Goal: Communication & Community: Answer question/provide support

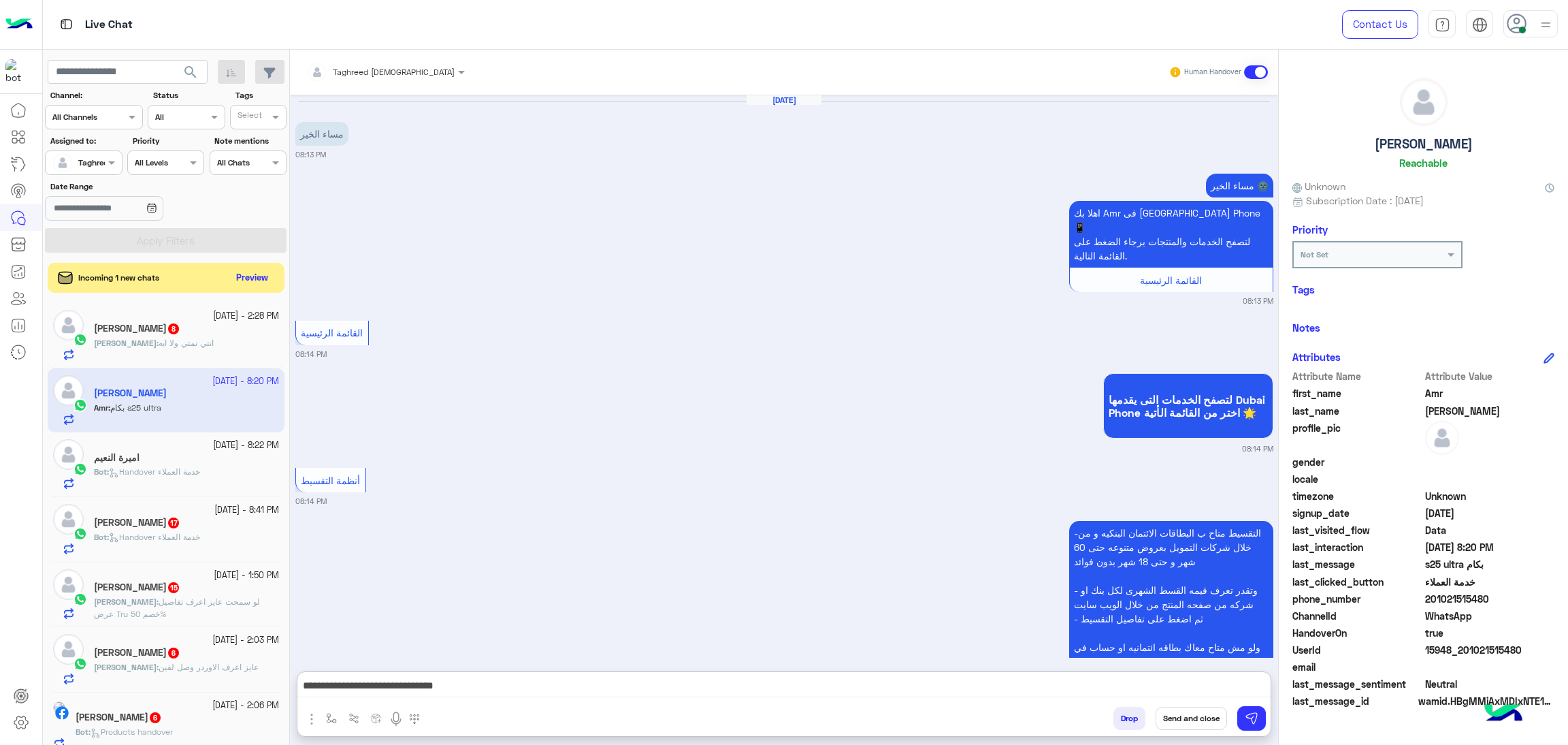
scroll to position [59, 0]
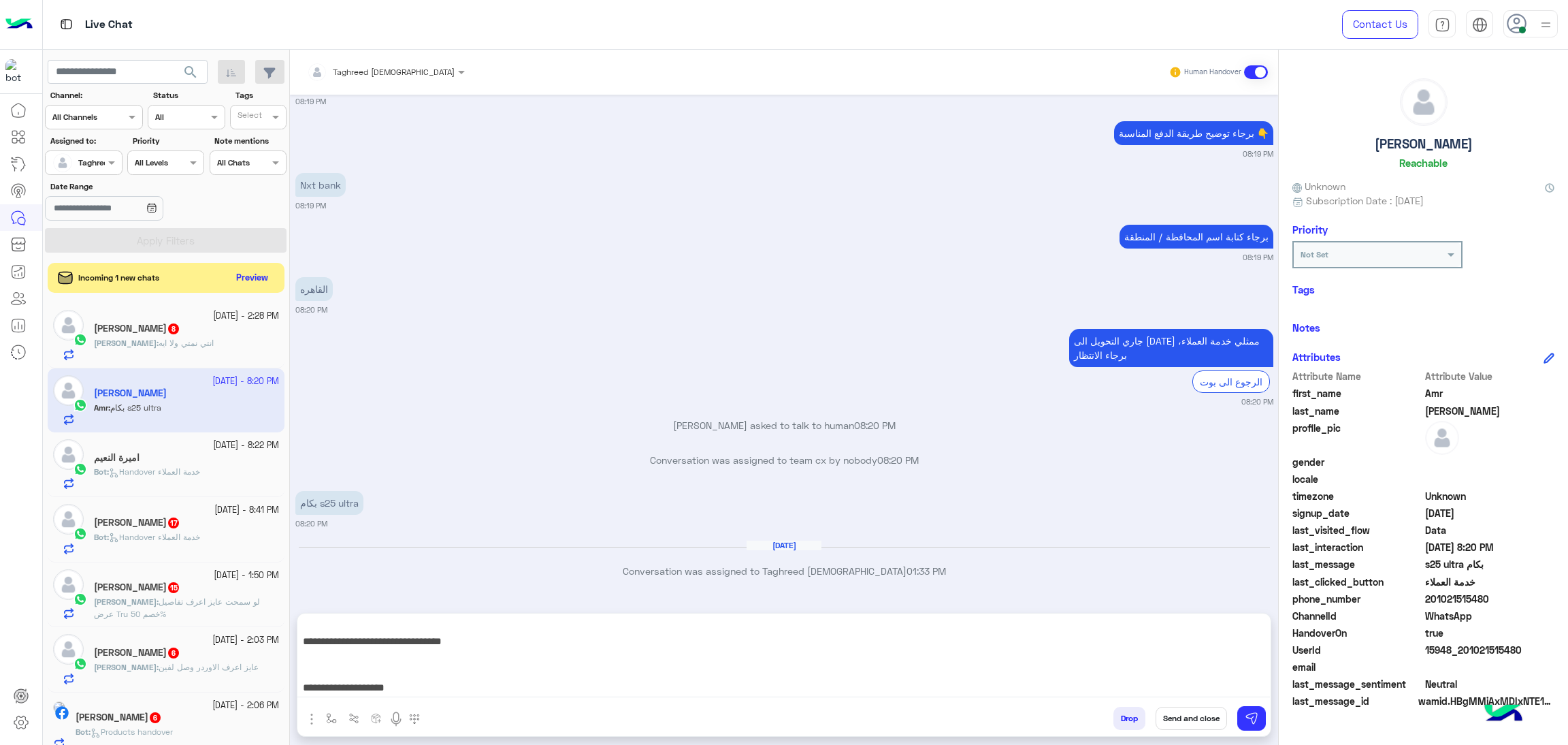
click at [178, 343] on span "انتي نمتي ولا ايه" at bounding box center [186, 342] width 55 height 10
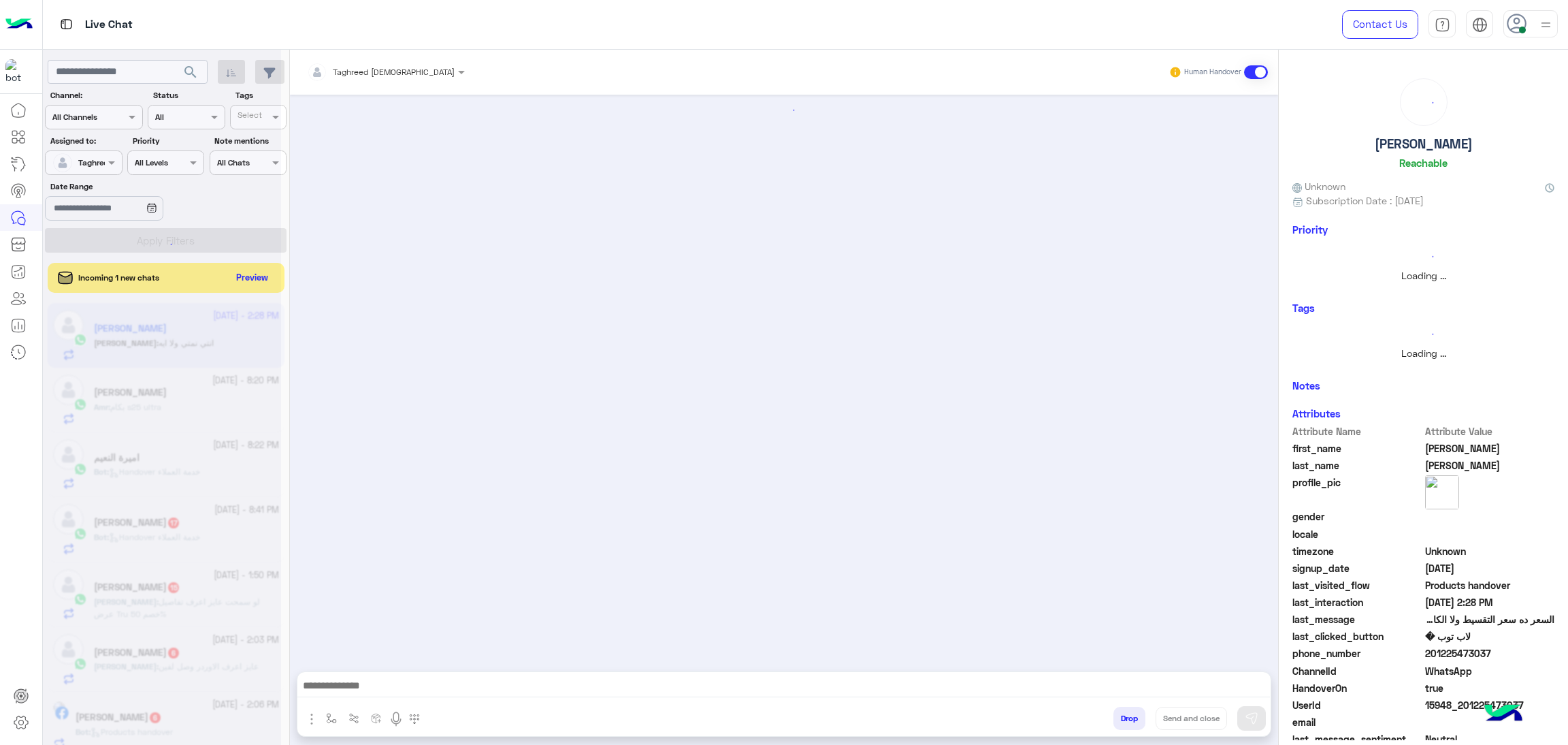
click at [602, 679] on textarea at bounding box center [784, 686] width 973 height 20
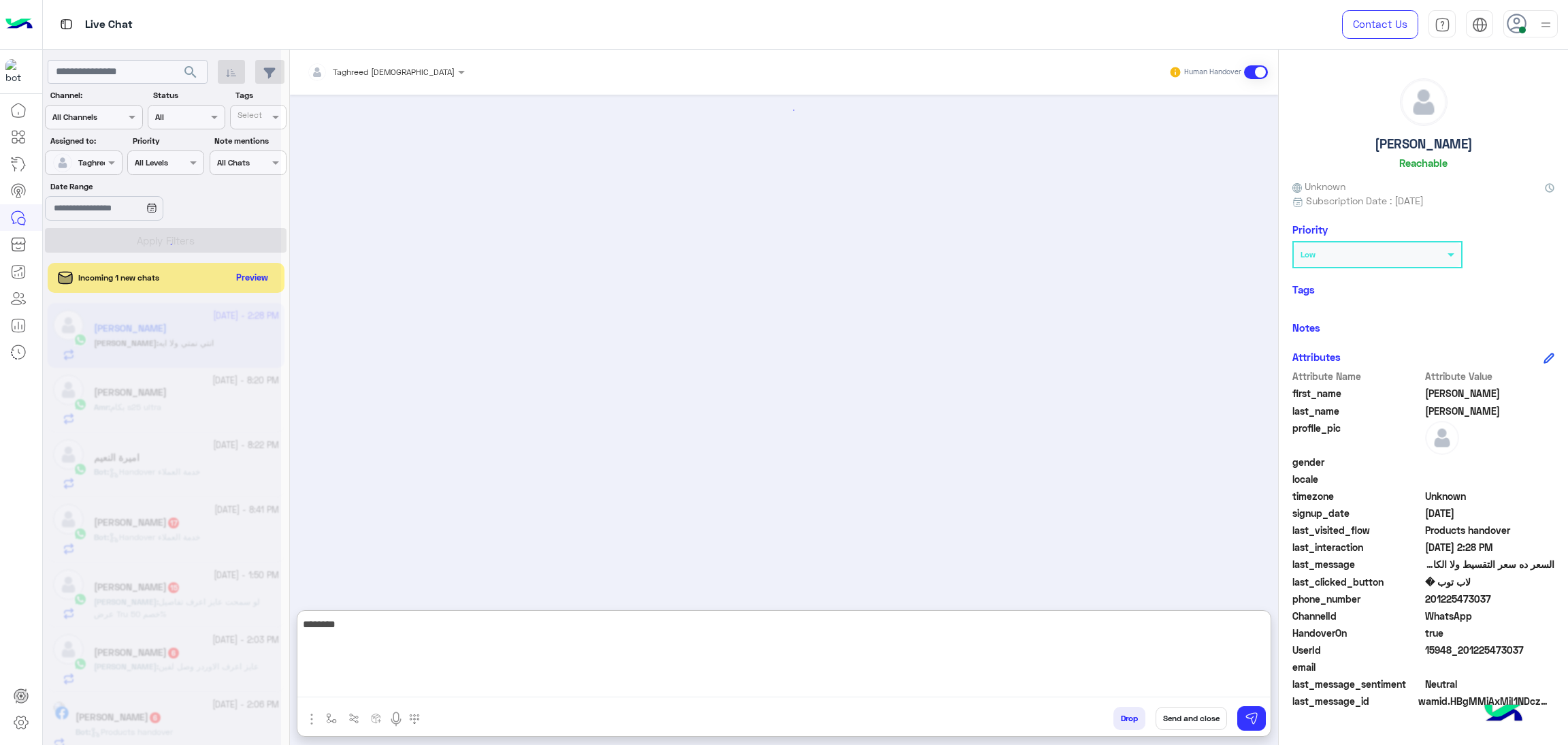
scroll to position [1410, 0]
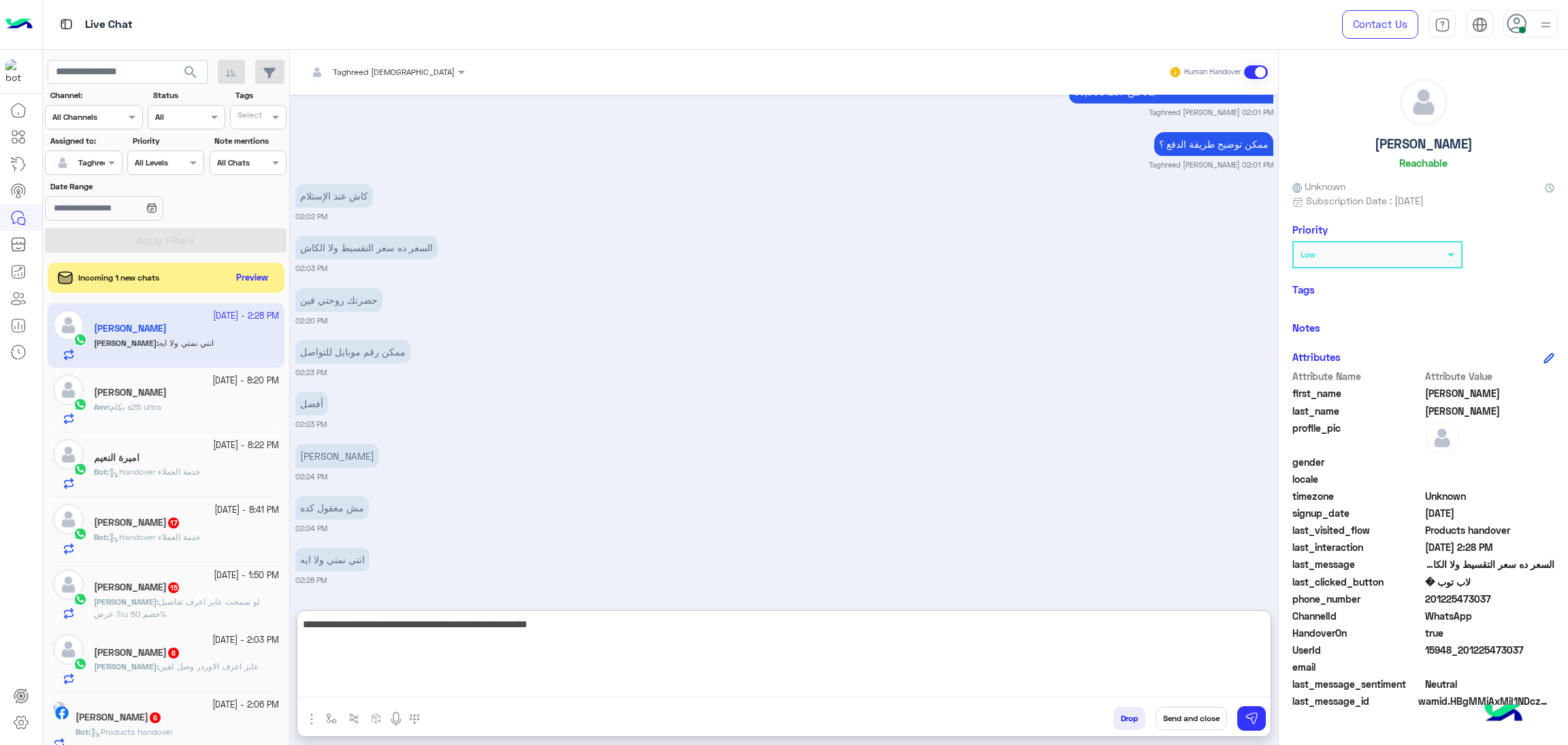
type textarea "**********"
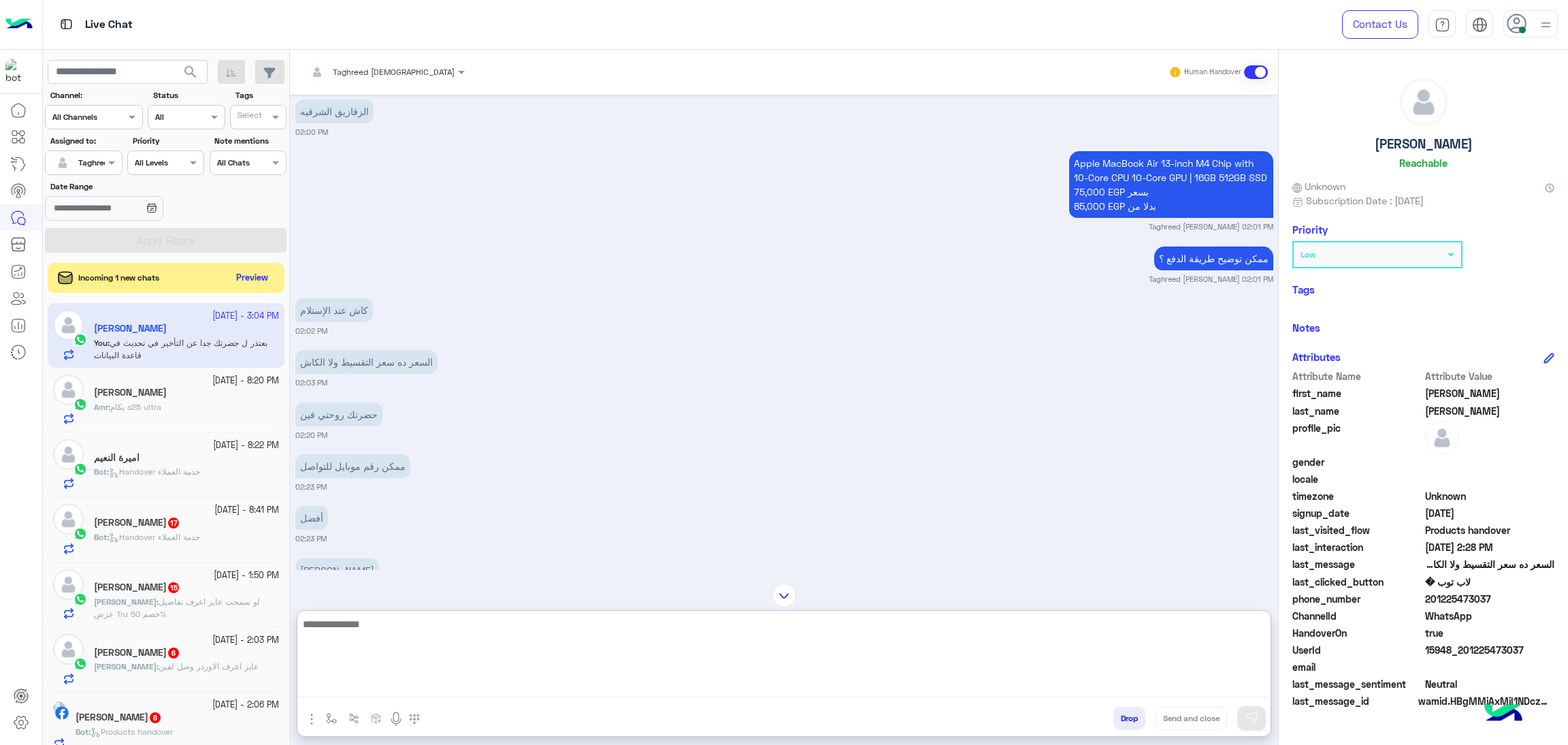
scroll to position [1272, 0]
click at [549, 682] on textarea at bounding box center [784, 656] width 973 height 82
type textarea "*********"
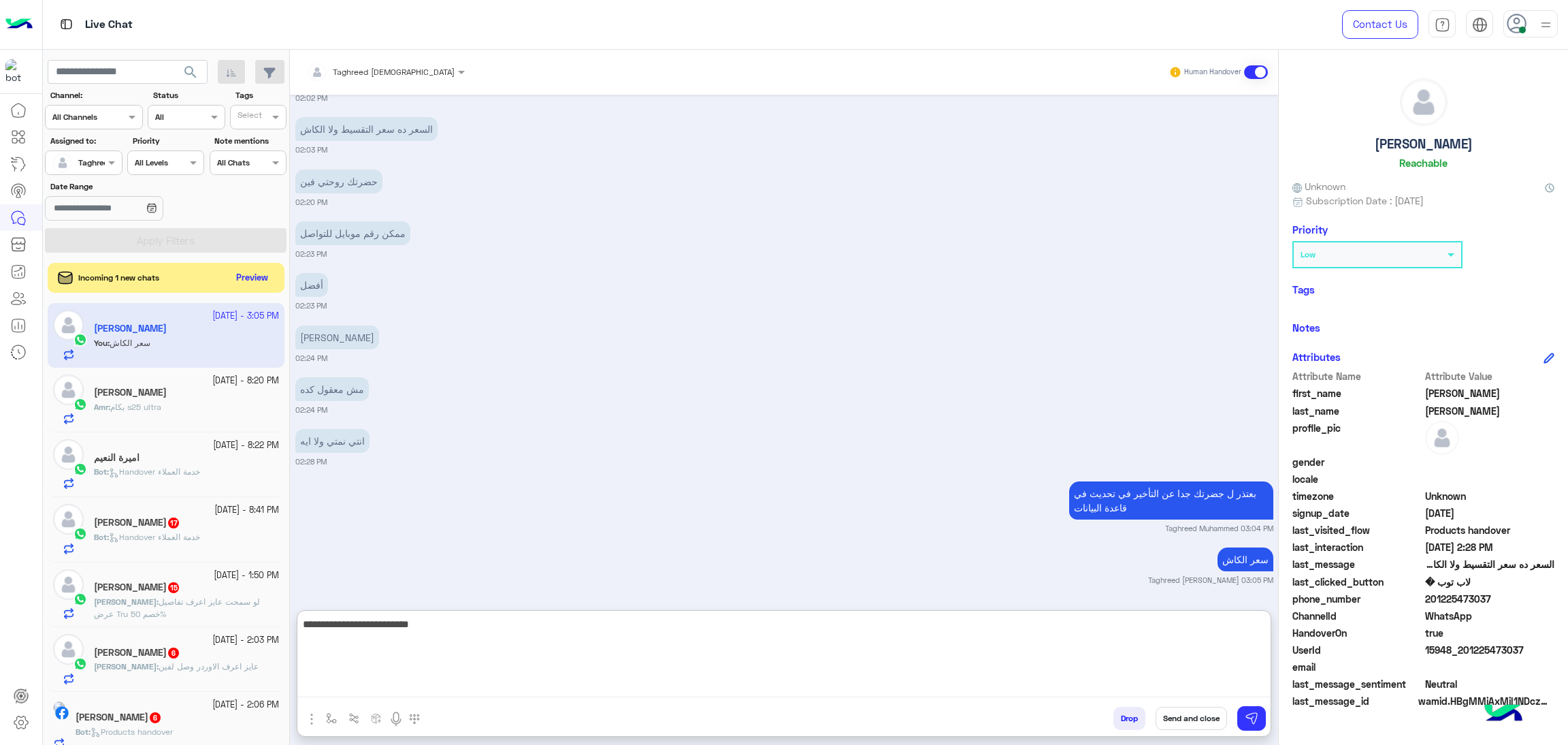
type textarea "**********"
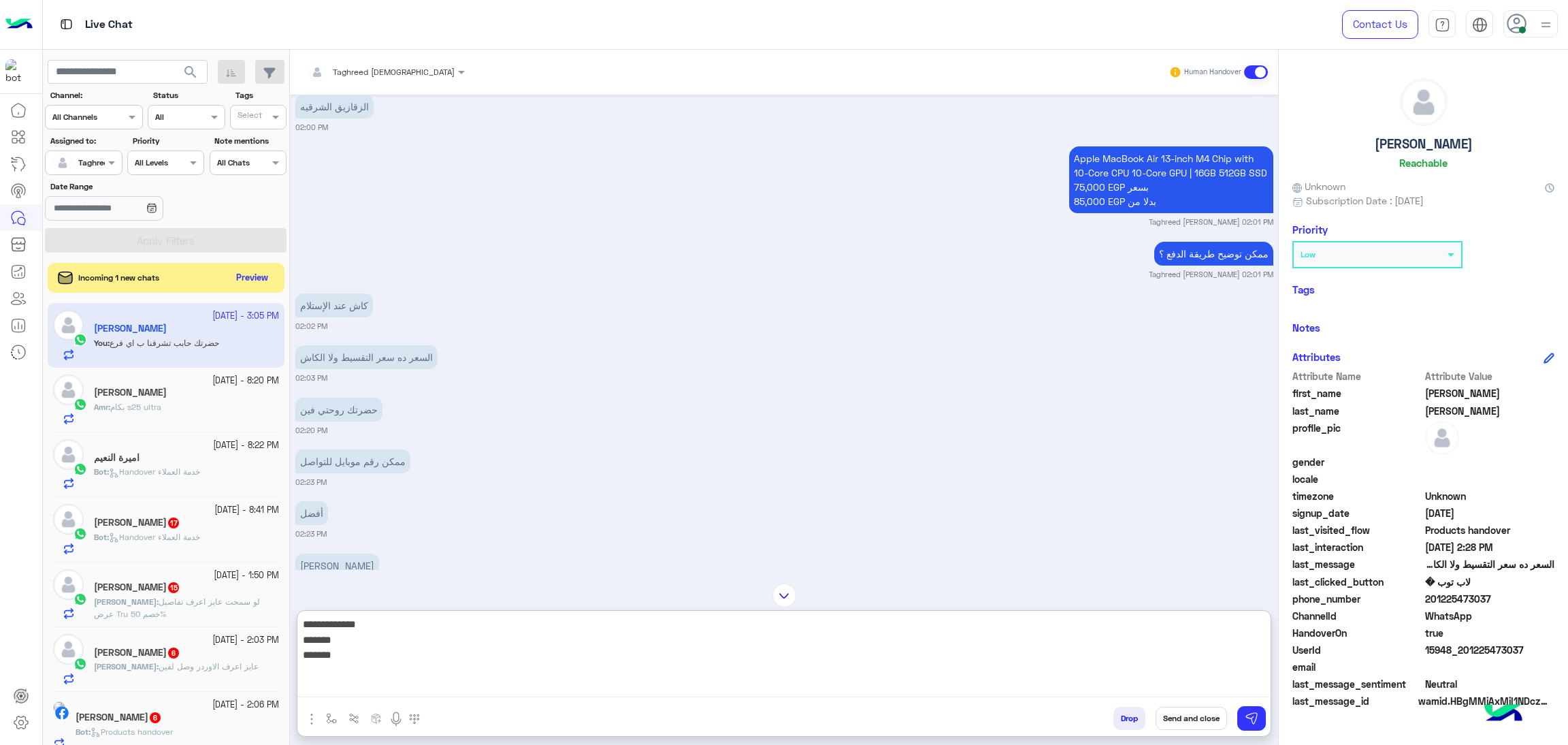
scroll to position [1275, 0]
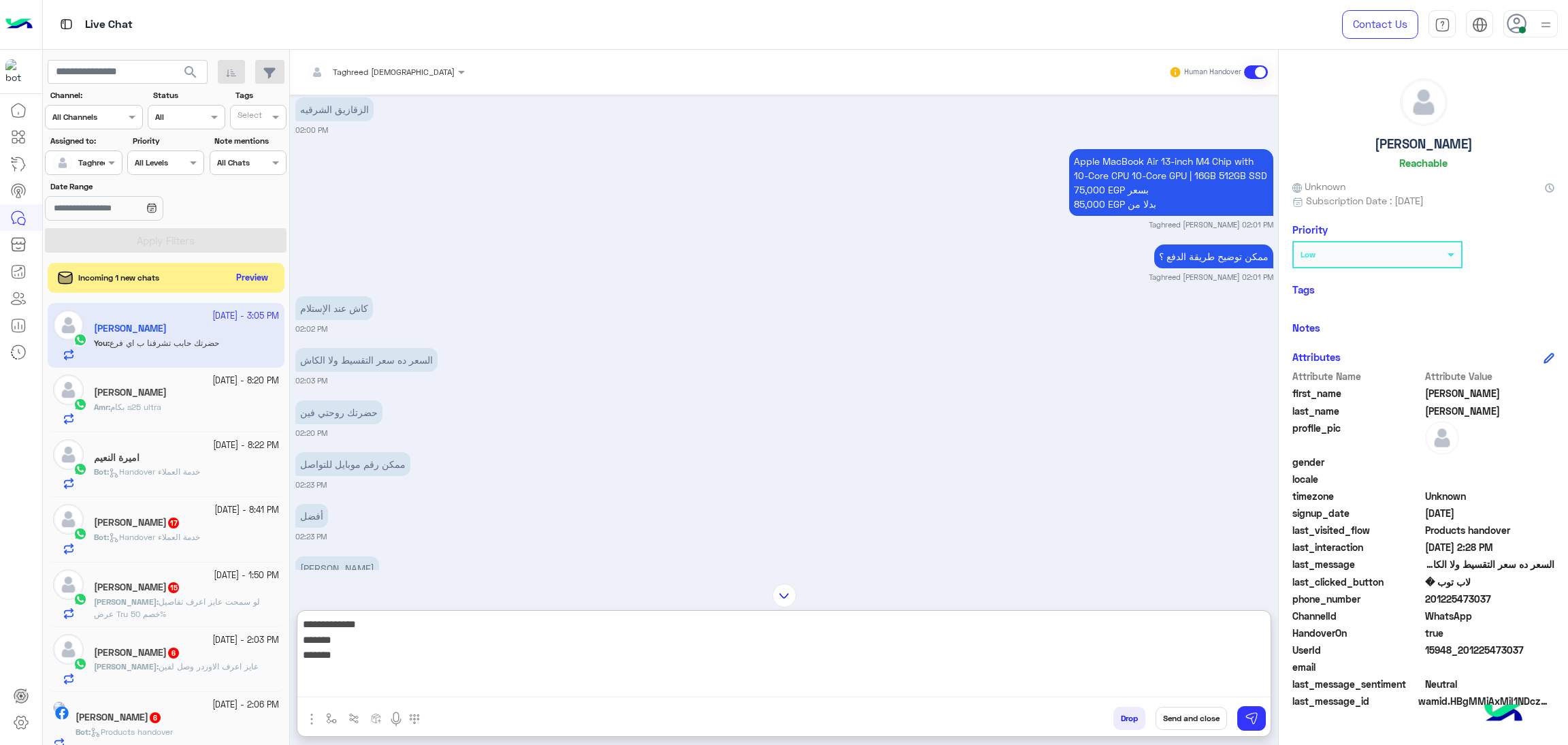
click at [1245, 650] on textarea "**********" at bounding box center [784, 656] width 973 height 82
type textarea "**********"
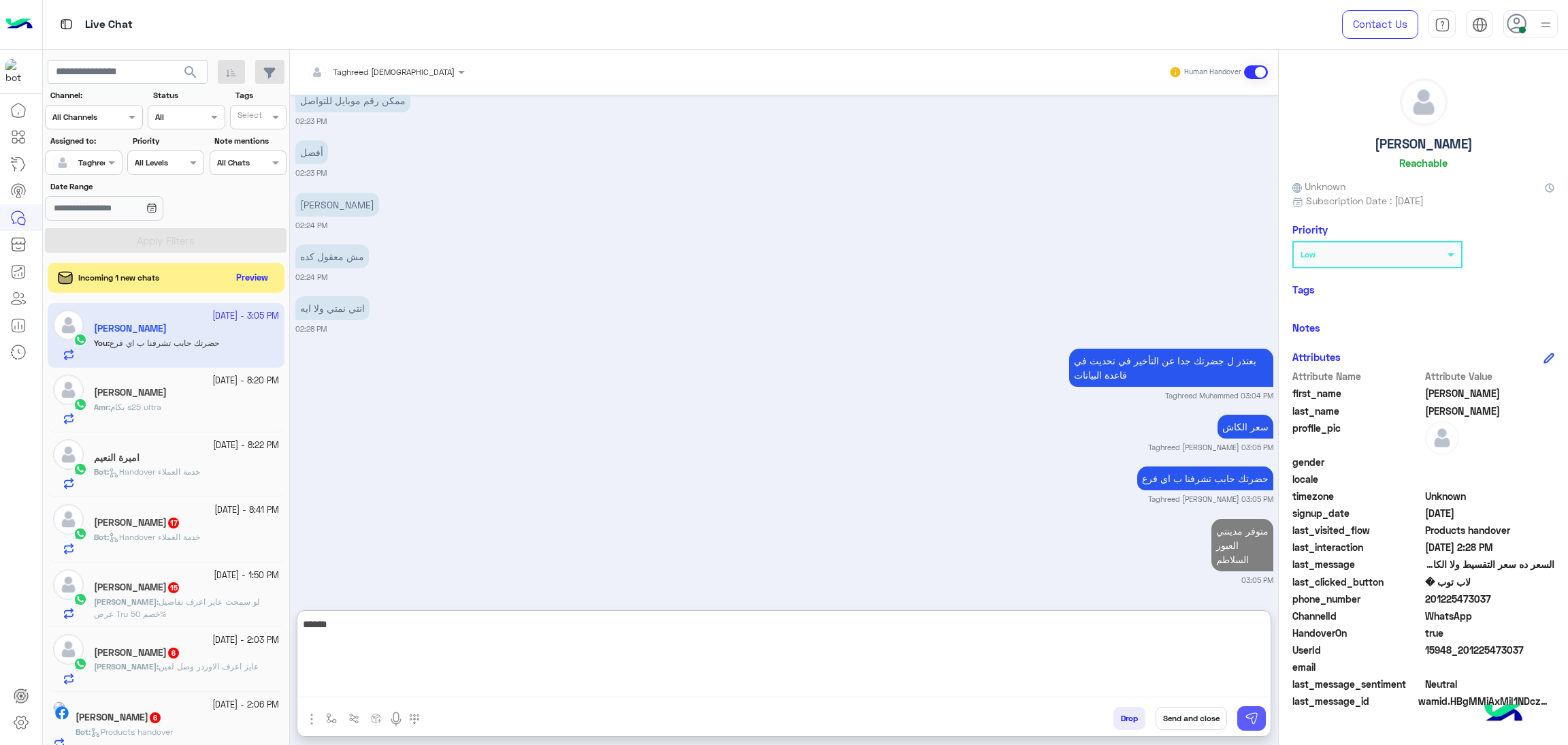
type textarea "******"
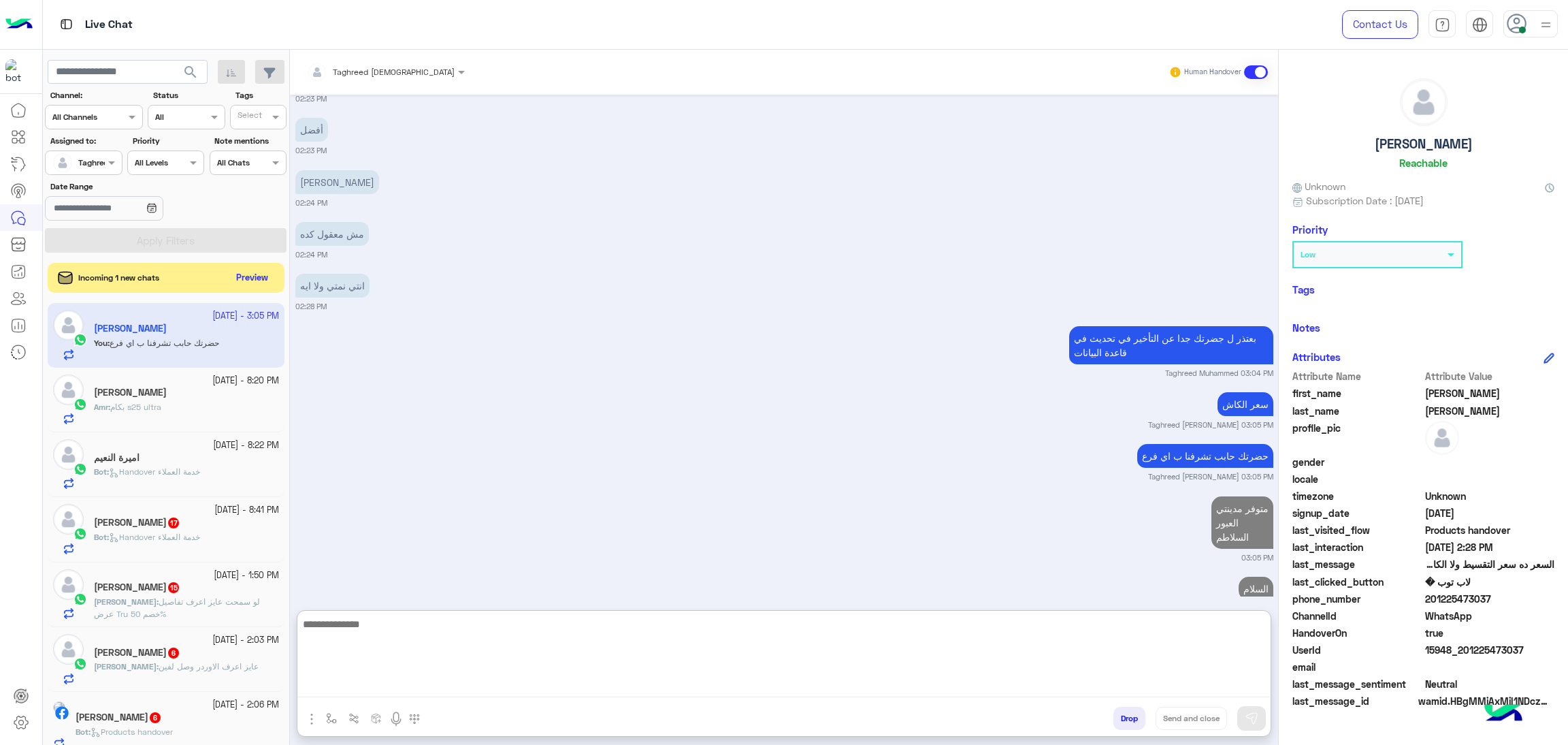
scroll to position [1713, 0]
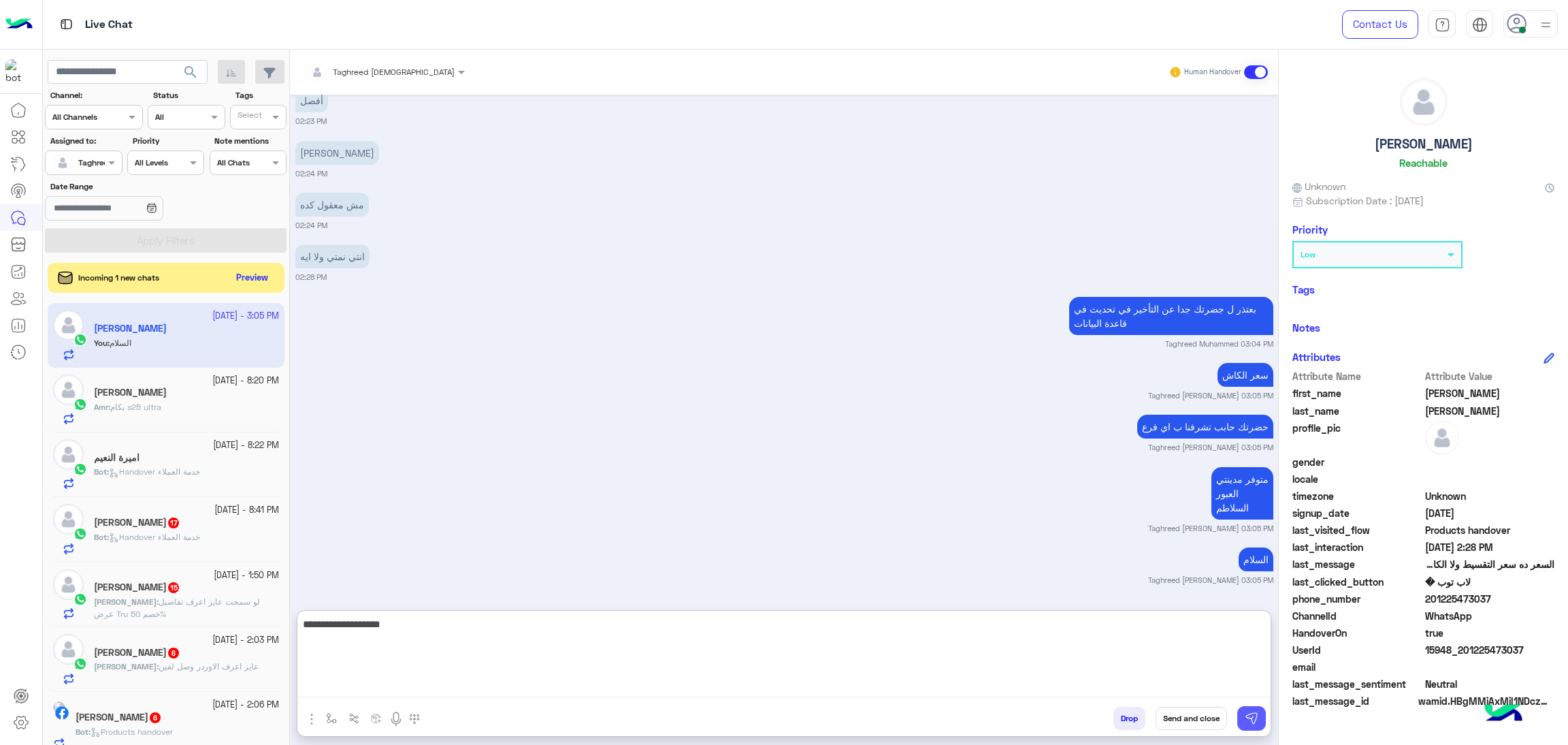
type textarea "**********"
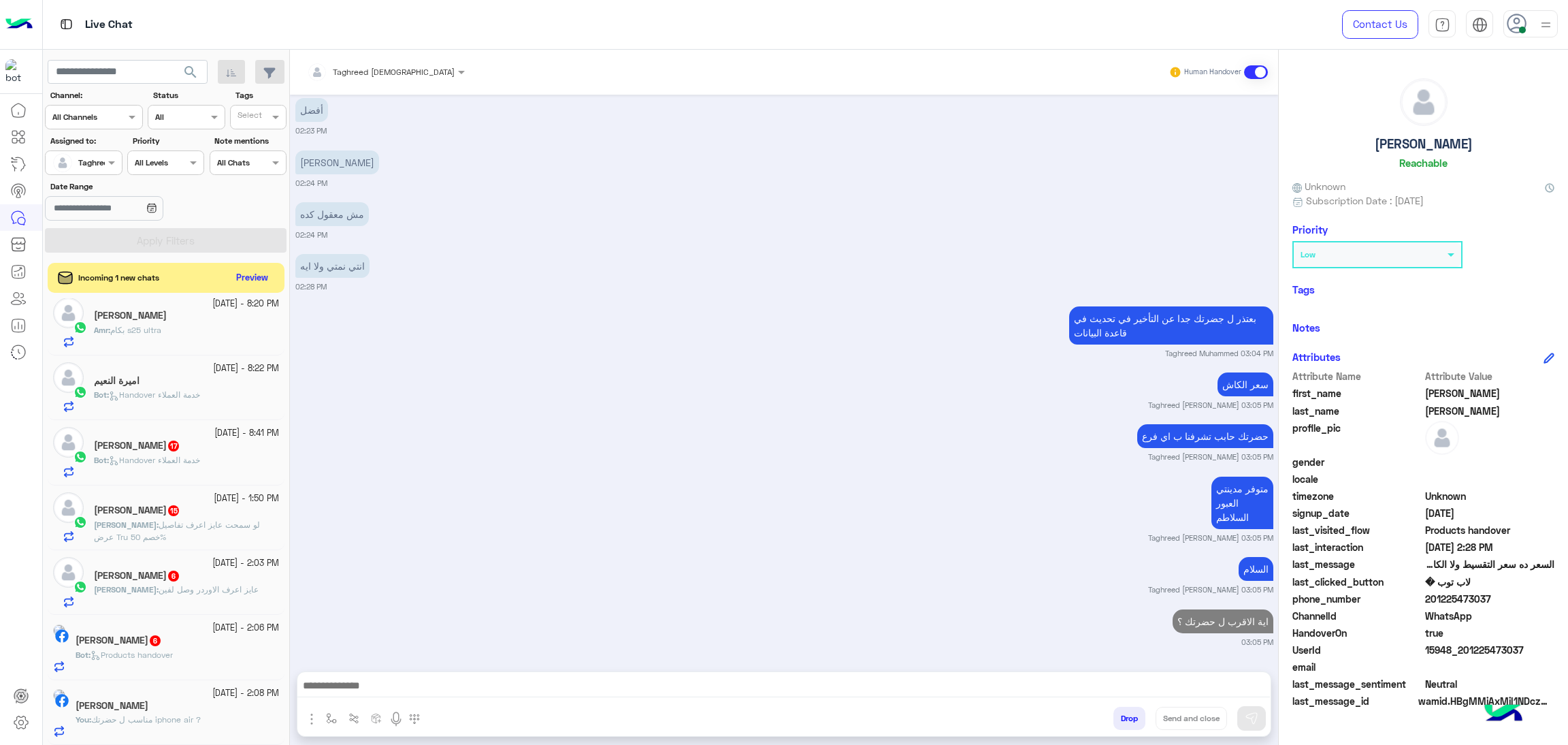
scroll to position [1704, 0]
click at [177, 727] on div "You : مناسب ل حضرتك iphone air ?" at bounding box center [177, 725] width 204 height 24
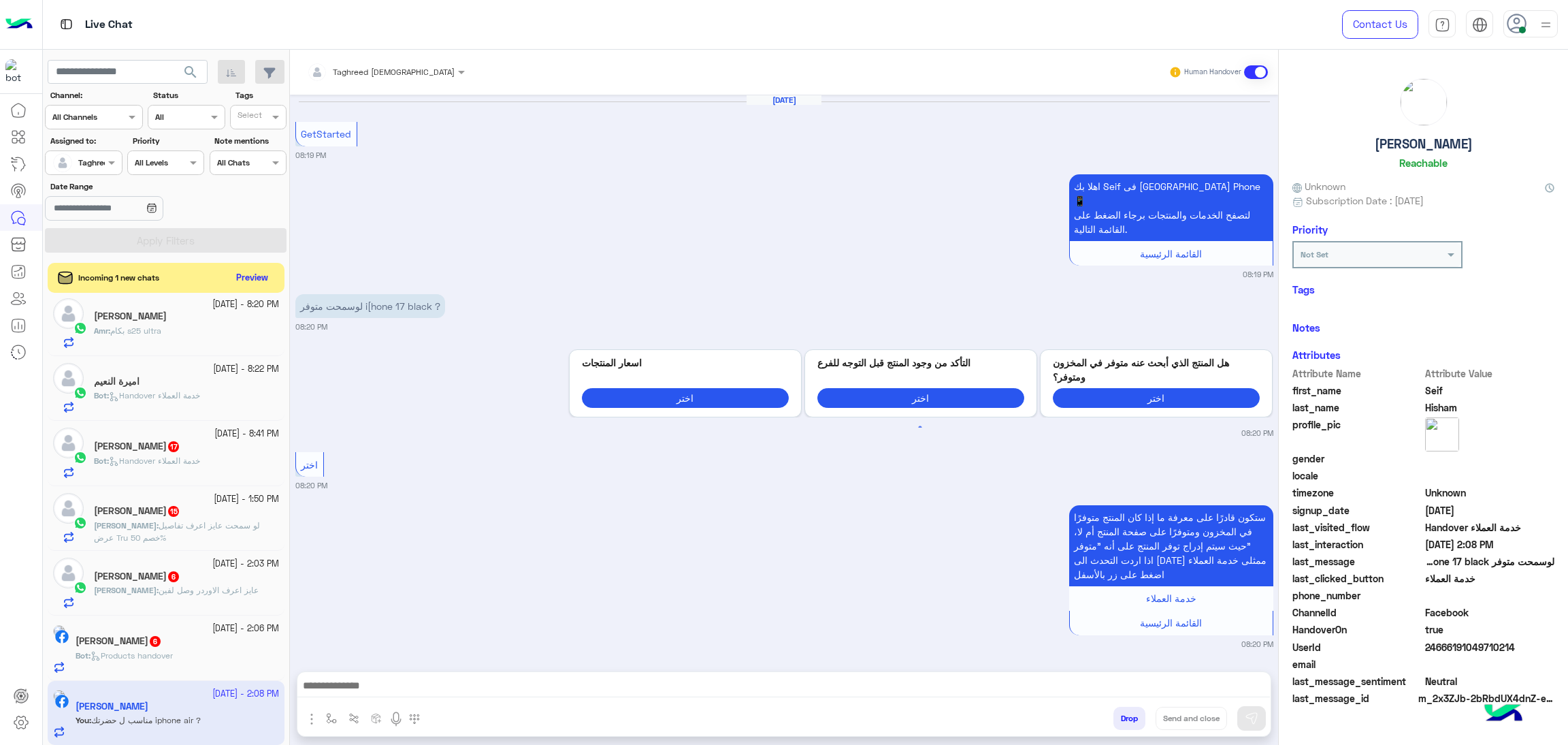
scroll to position [512, 0]
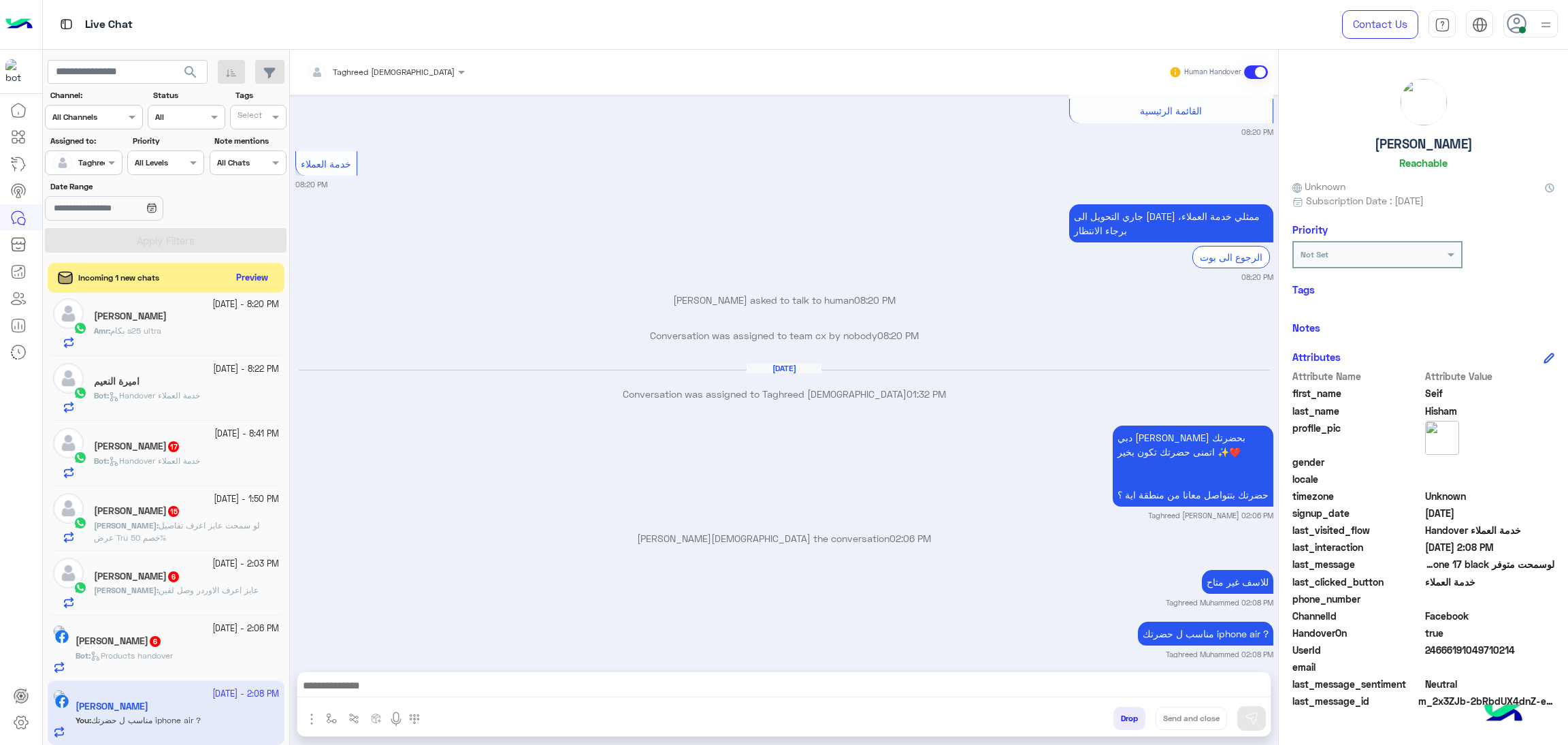
click at [1036, 690] on textarea at bounding box center [784, 686] width 973 height 20
paste textarea "**********"
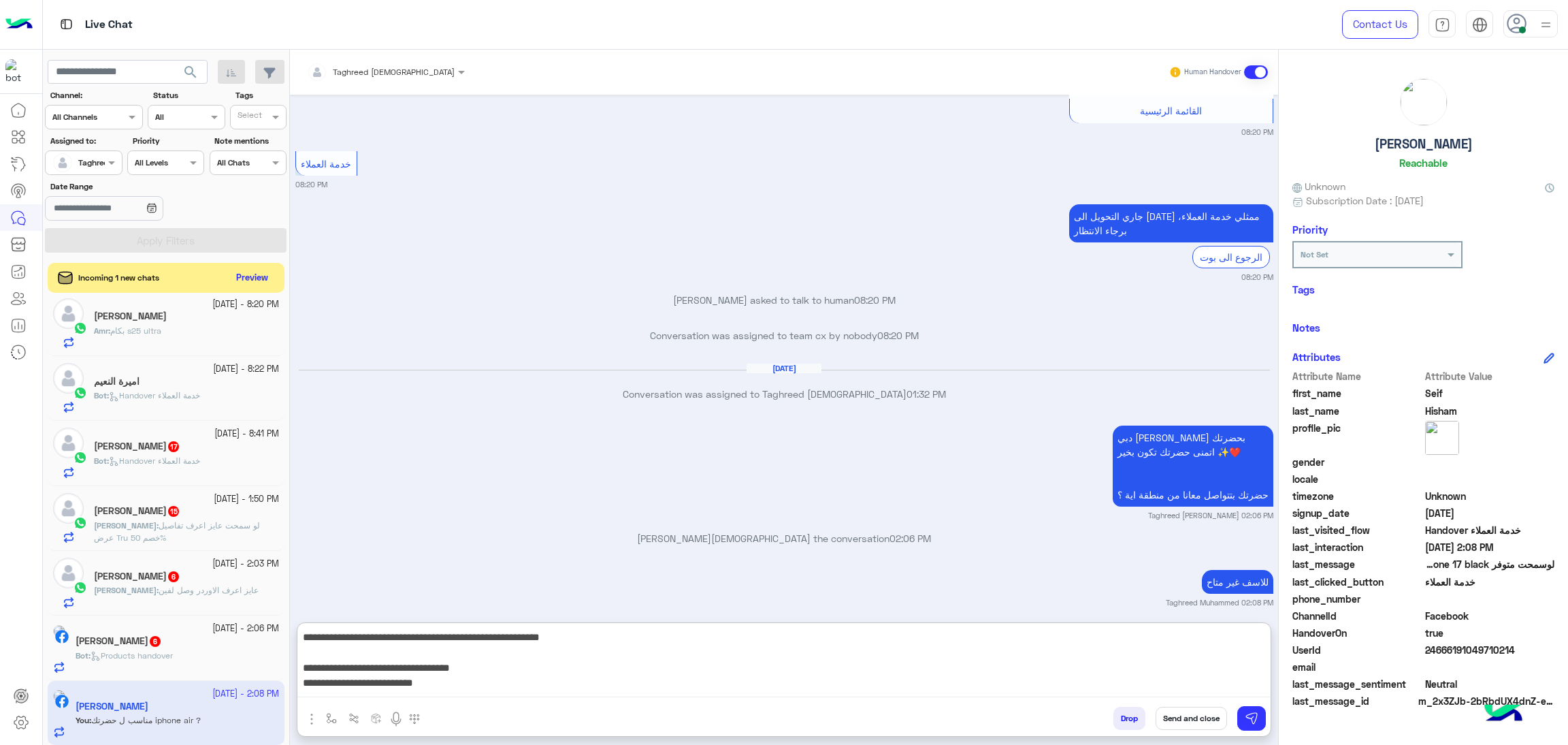
scroll to position [59, 0]
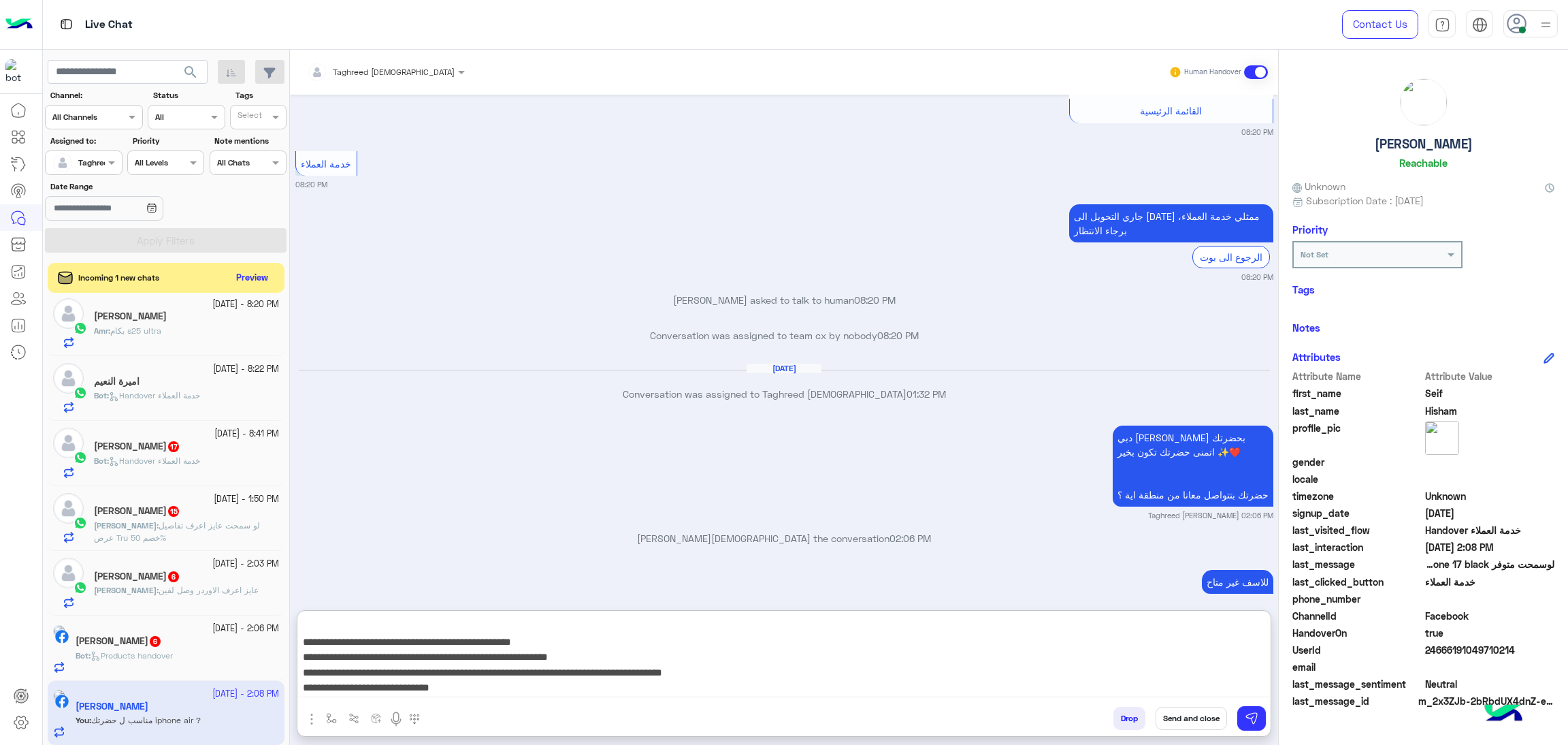
type textarea "**********"
click at [1197, 720] on button "Send and close" at bounding box center [1191, 718] width 71 height 23
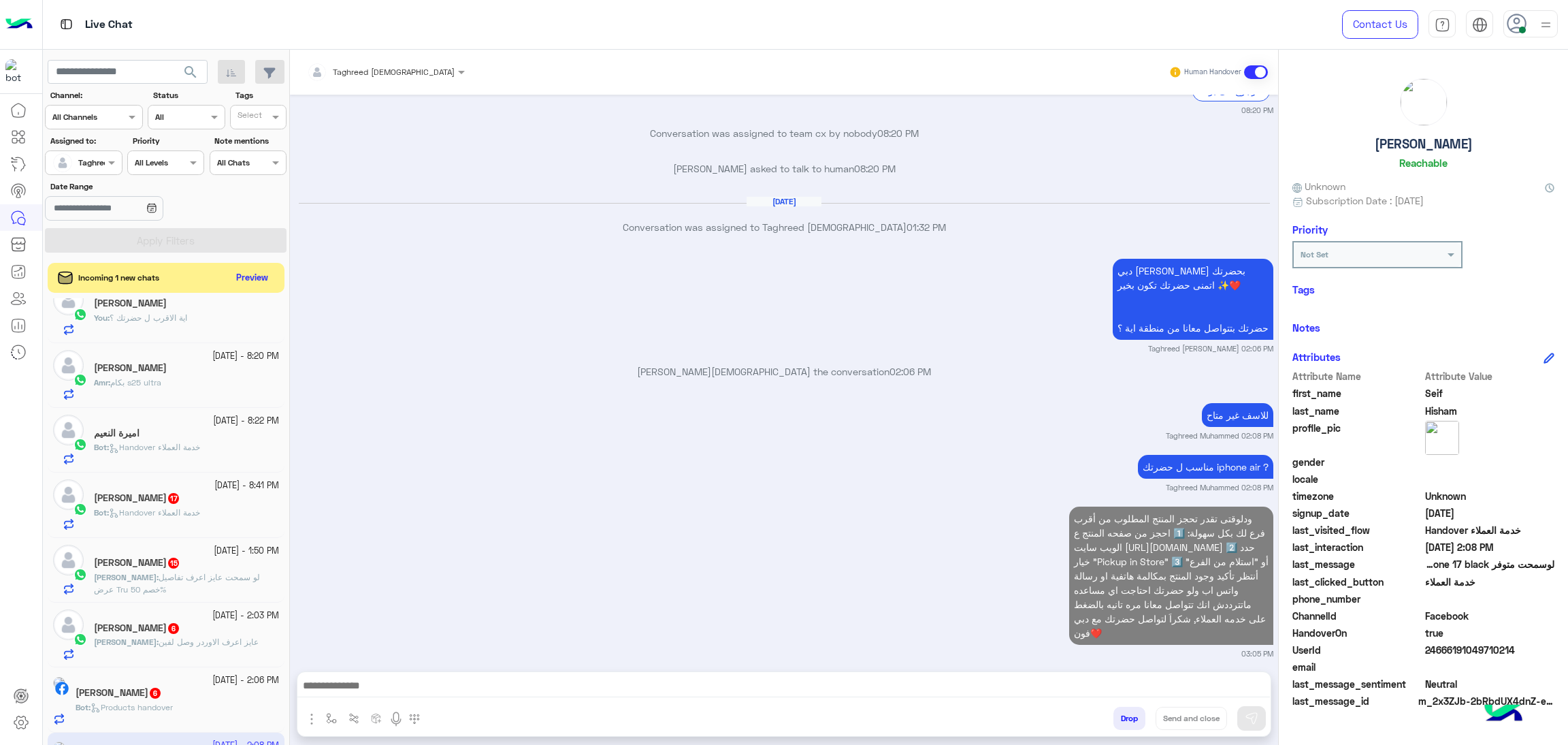
scroll to position [0, 0]
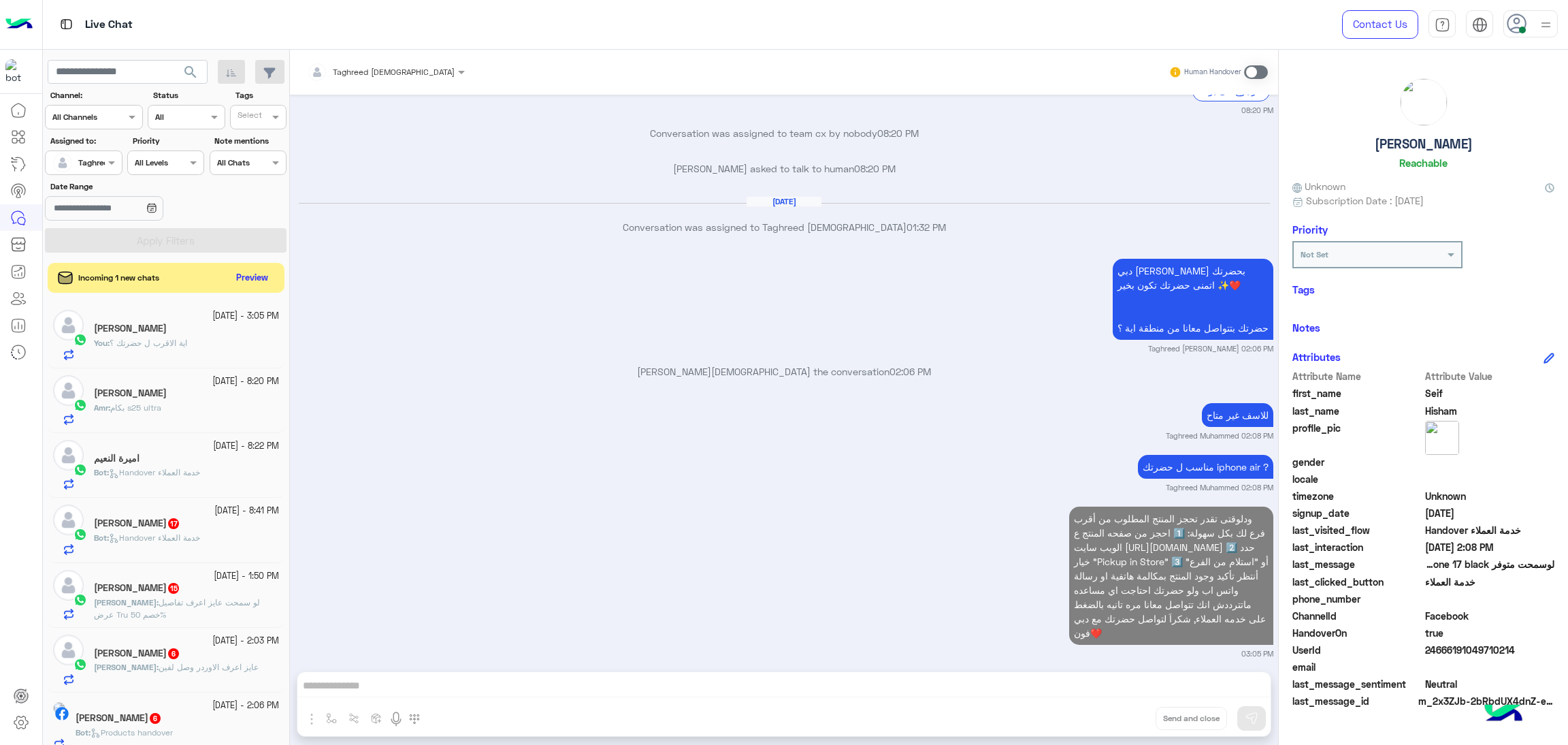
click at [135, 466] on div "اميرة النعيم" at bounding box center [186, 459] width 185 height 15
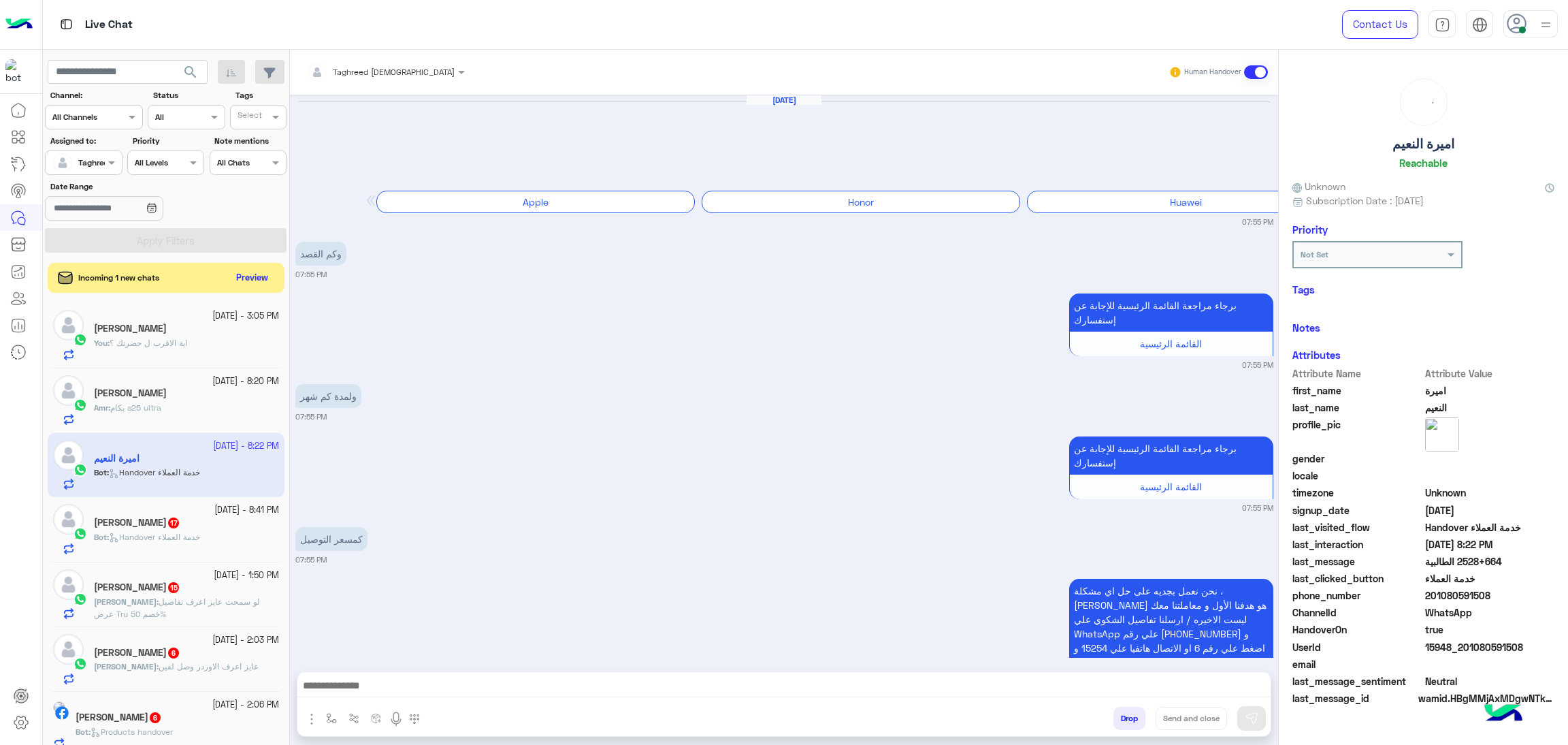
scroll to position [2337, 0]
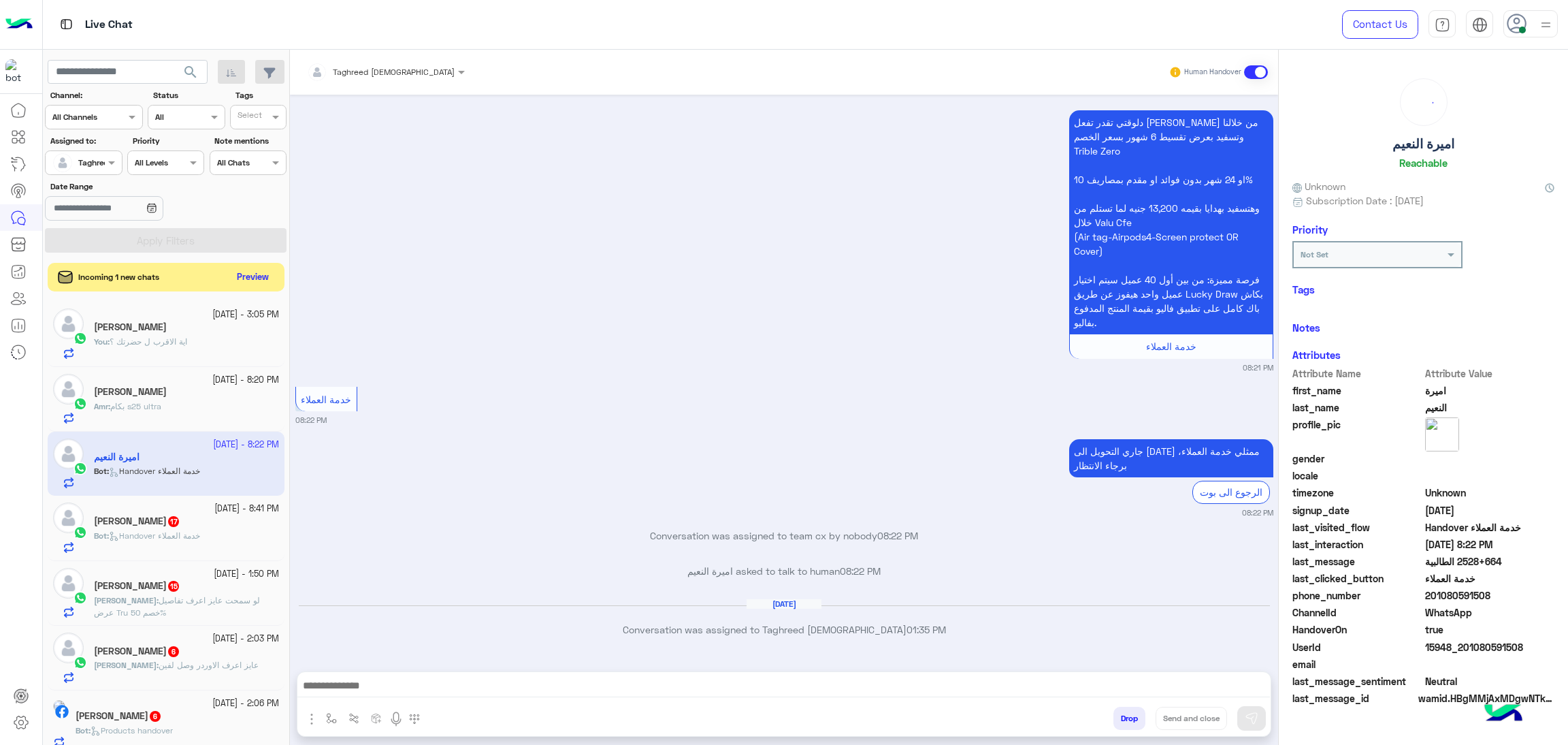
click at [258, 280] on button "Preview" at bounding box center [253, 277] width 42 height 19
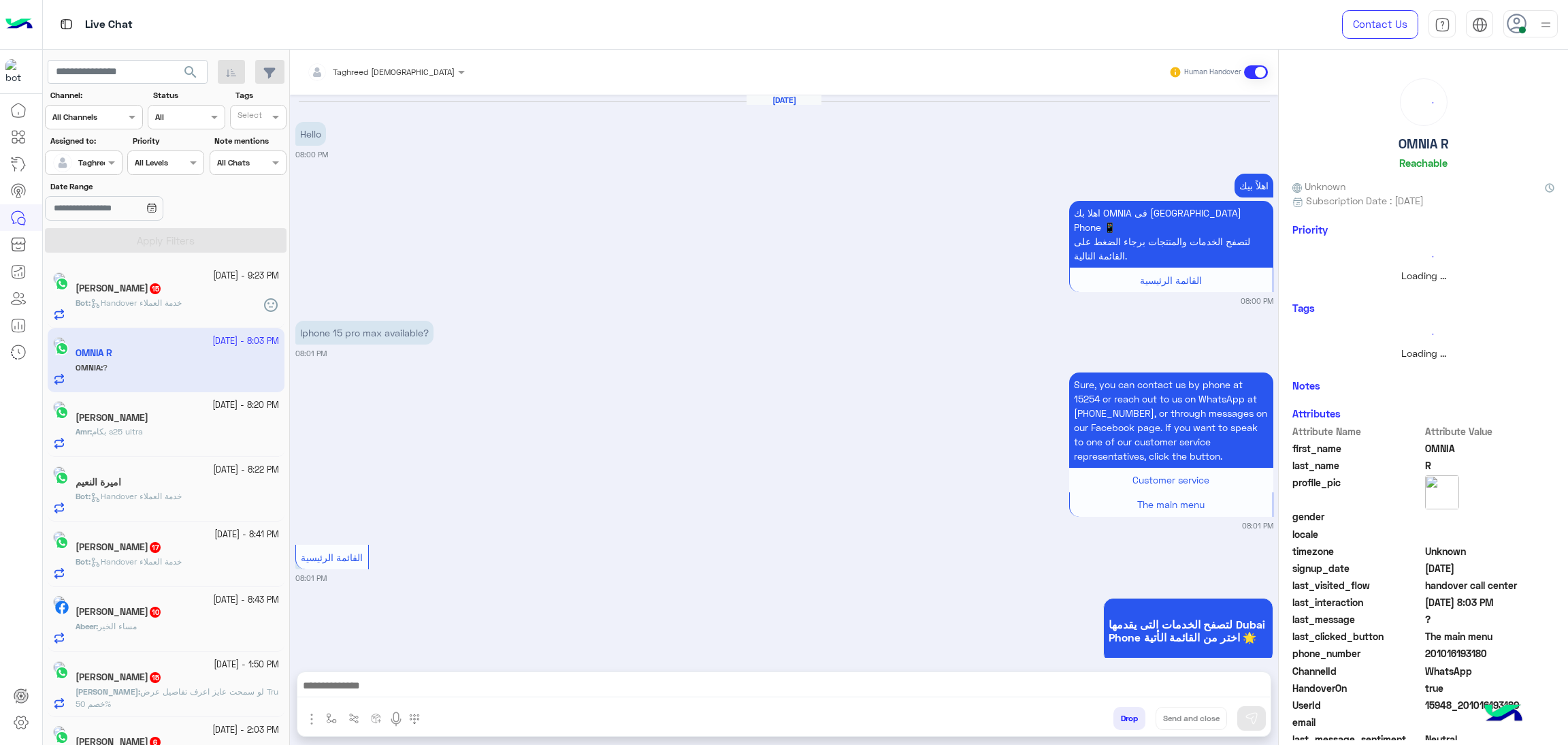
scroll to position [536, 0]
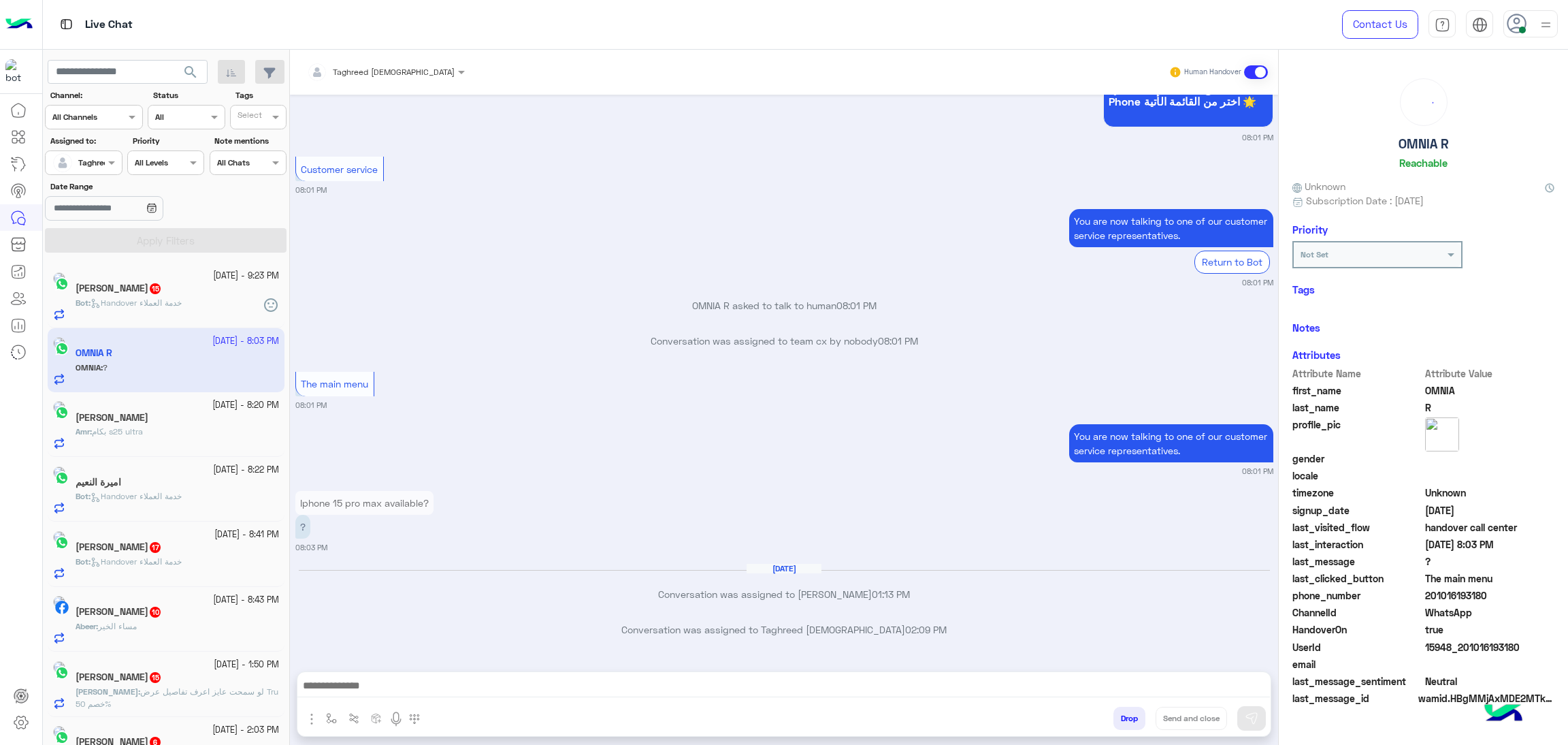
click at [189, 429] on div "Amr : بكام s25 ultra" at bounding box center [177, 437] width 204 height 24
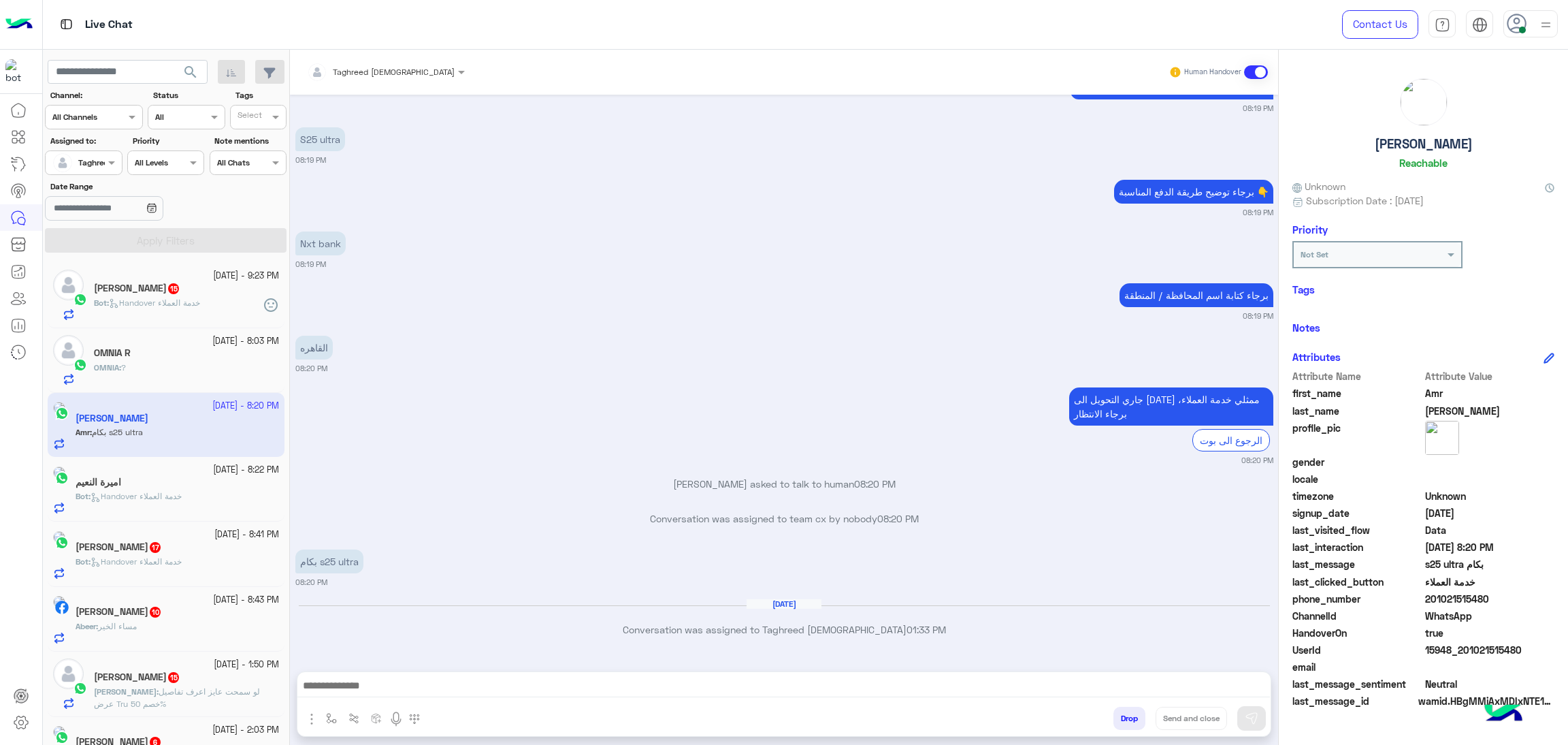
scroll to position [1676, 0]
click at [166, 310] on div "Bot : Handover خدمة العملاء" at bounding box center [186, 308] width 185 height 24
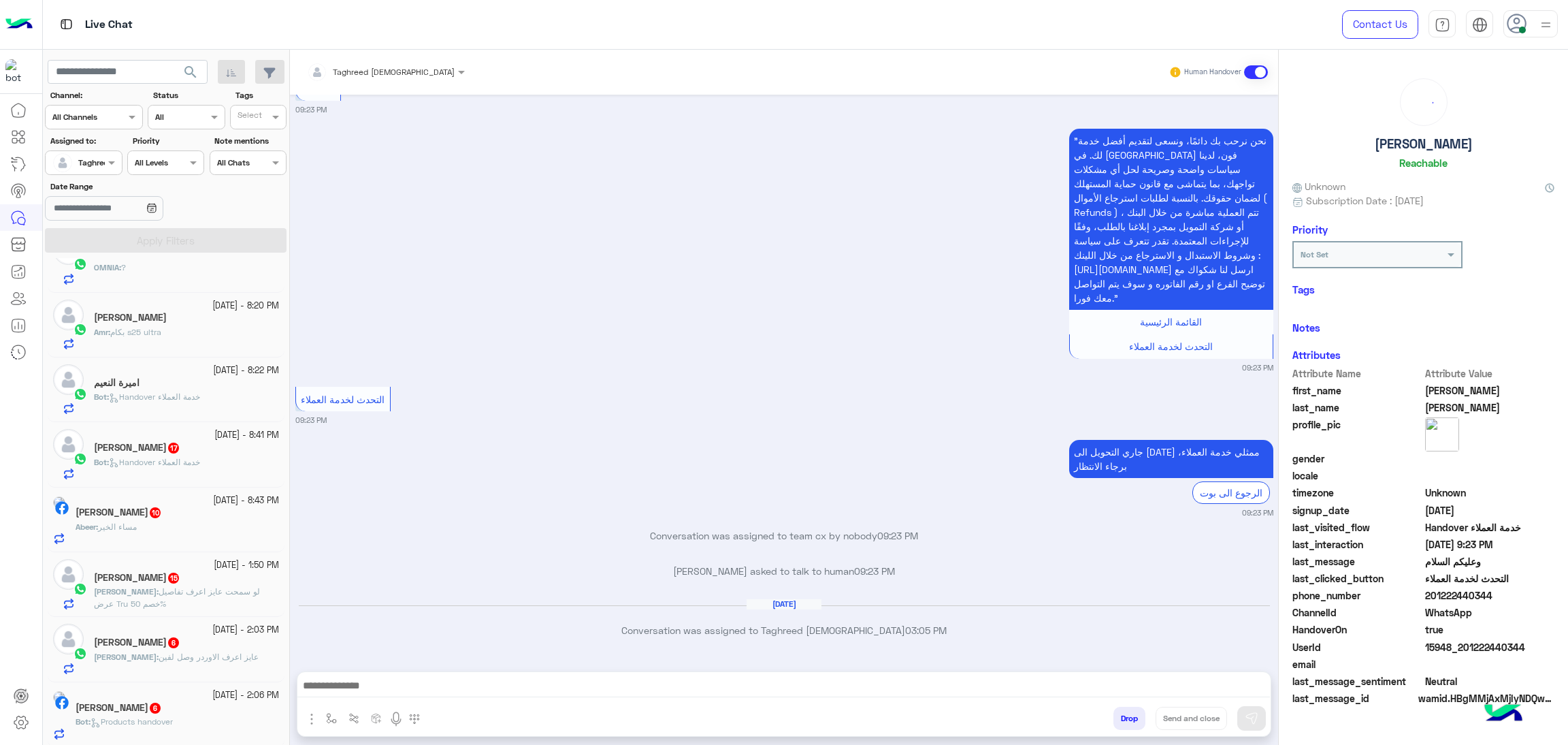
scroll to position [169, 0]
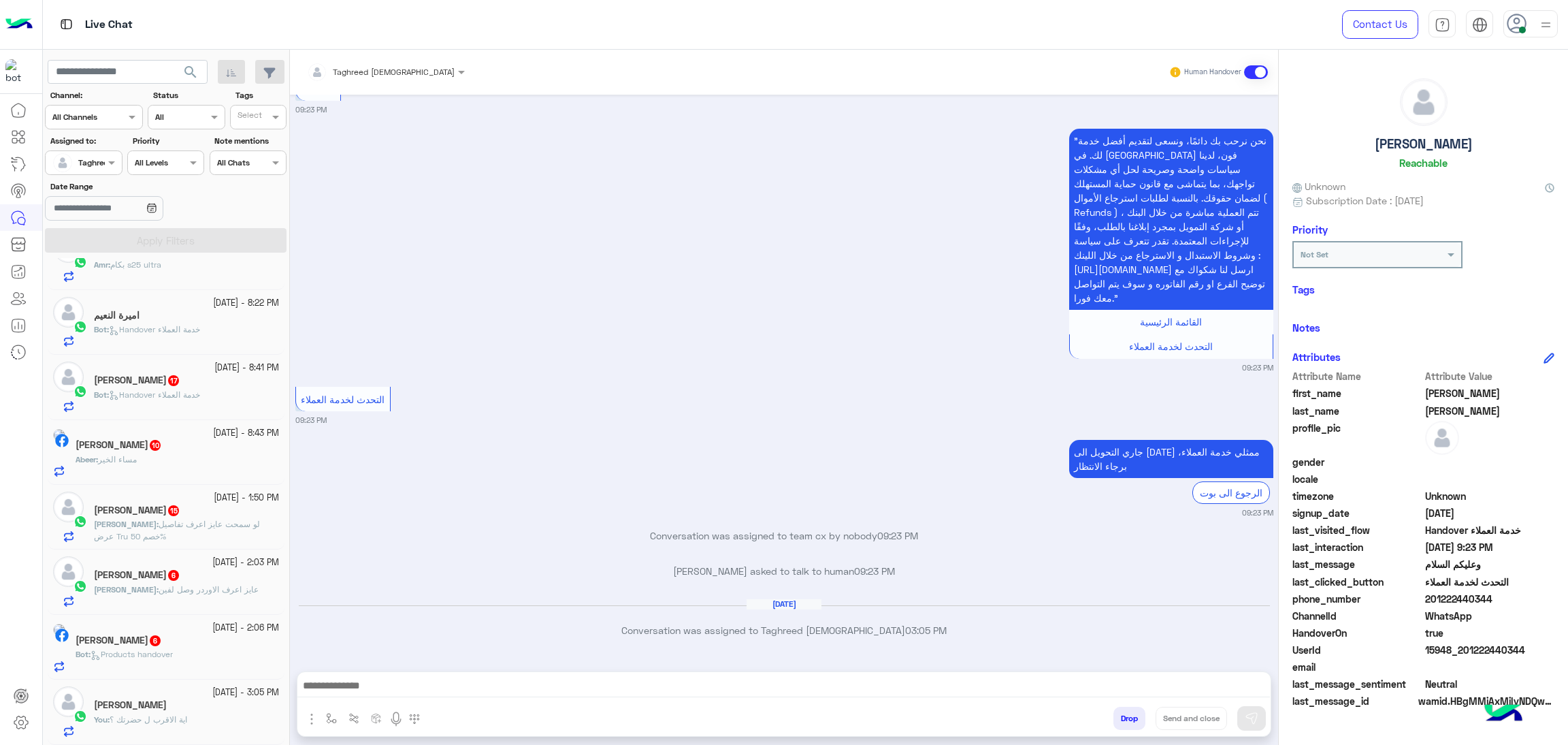
click at [181, 705] on div "[PERSON_NAME]" at bounding box center [186, 706] width 185 height 15
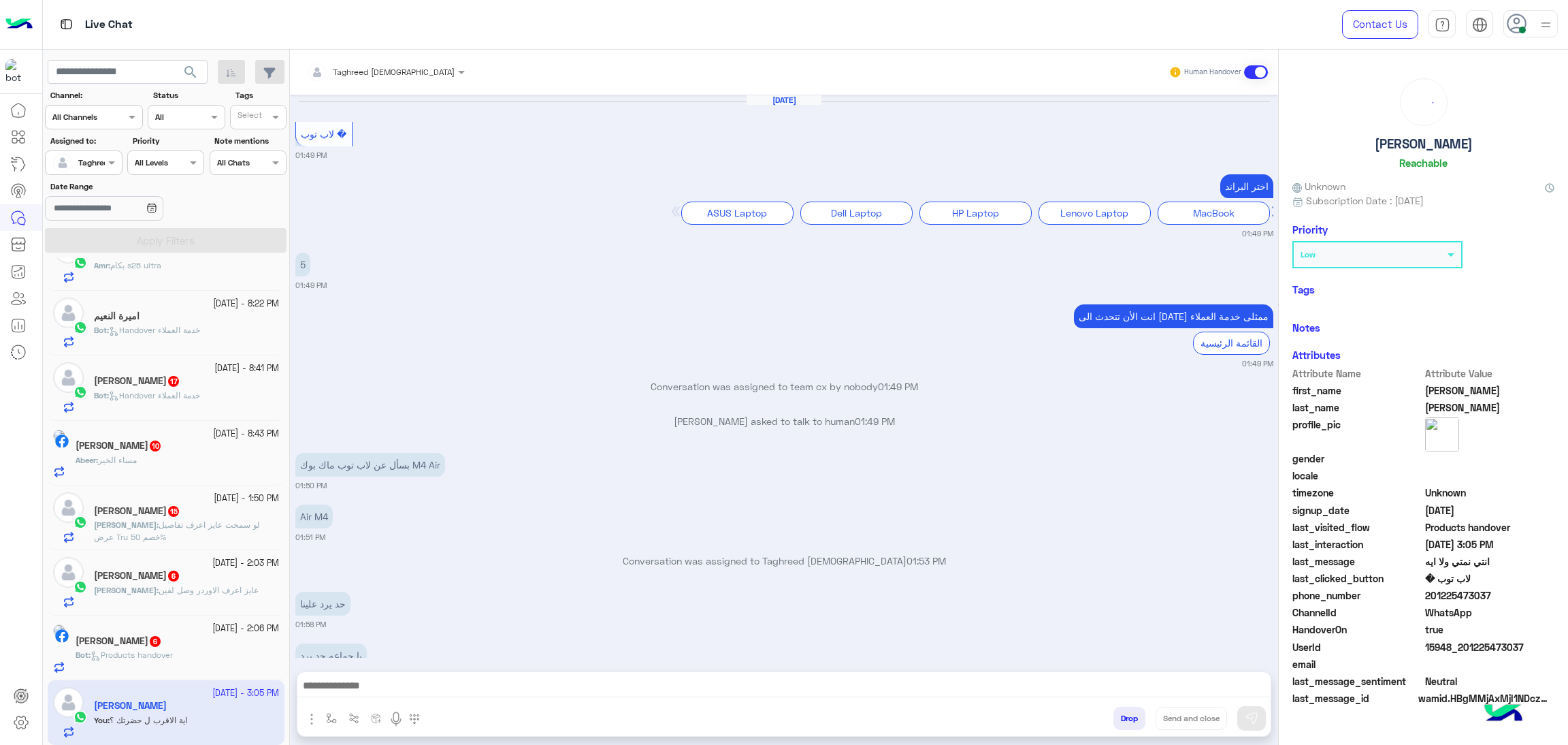
scroll to position [1153, 0]
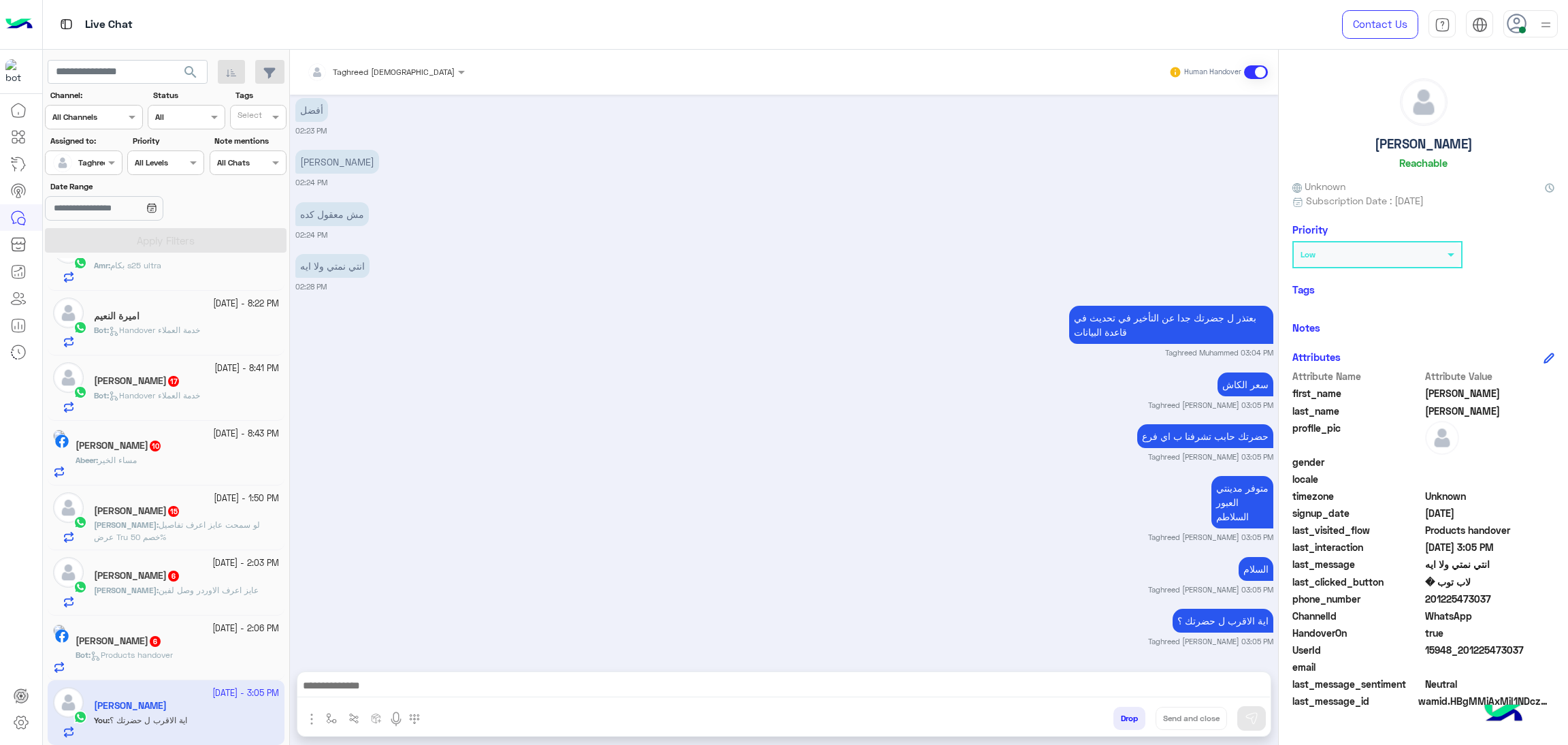
click at [1426, 598] on span "201225473037" at bounding box center [1490, 599] width 130 height 15
copy span "201225473037"
click at [1416, 136] on h5 "[PERSON_NAME]" at bounding box center [1423, 143] width 98 height 16
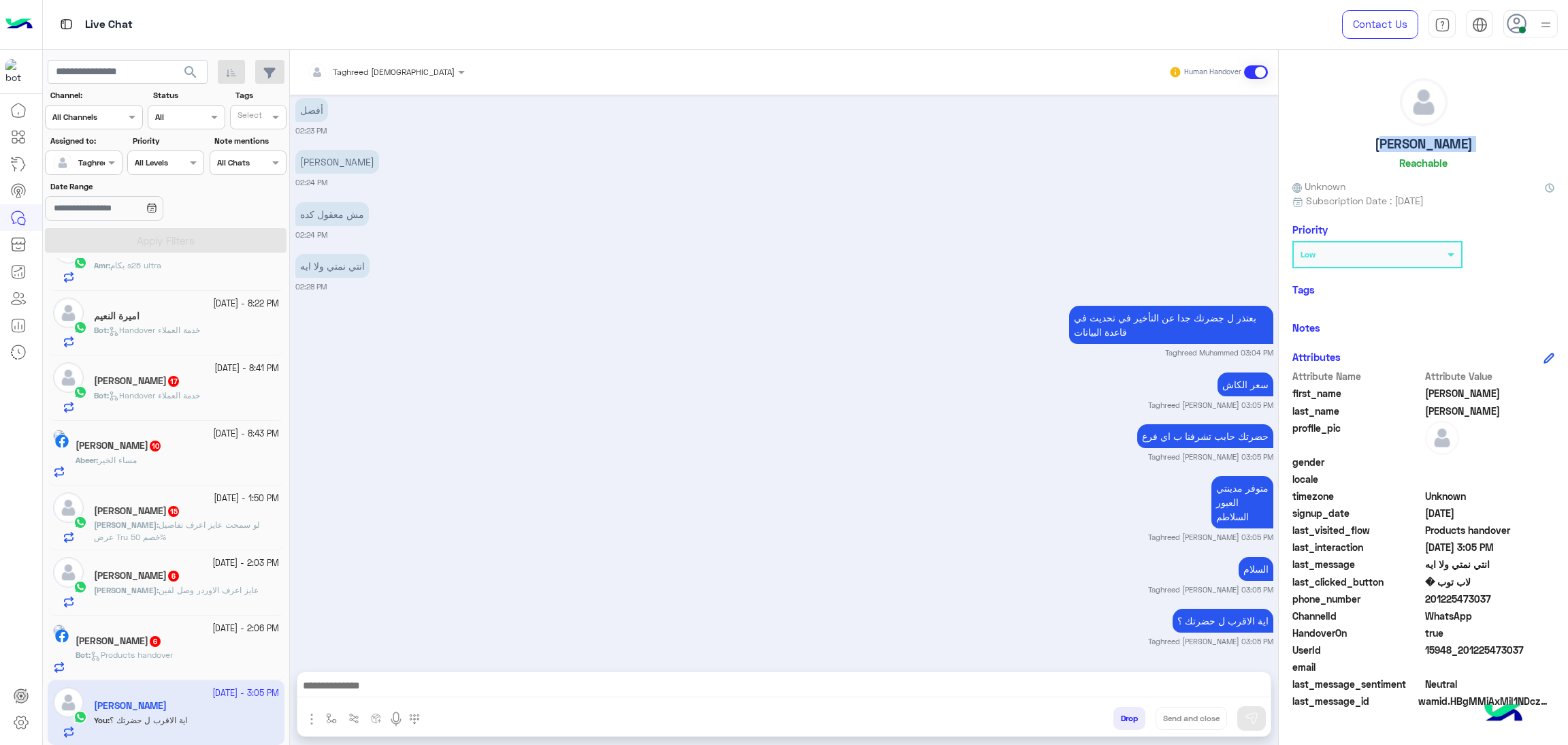
click at [1416, 136] on h5 "[PERSON_NAME]" at bounding box center [1423, 143] width 98 height 16
copy h5 "[PERSON_NAME]"
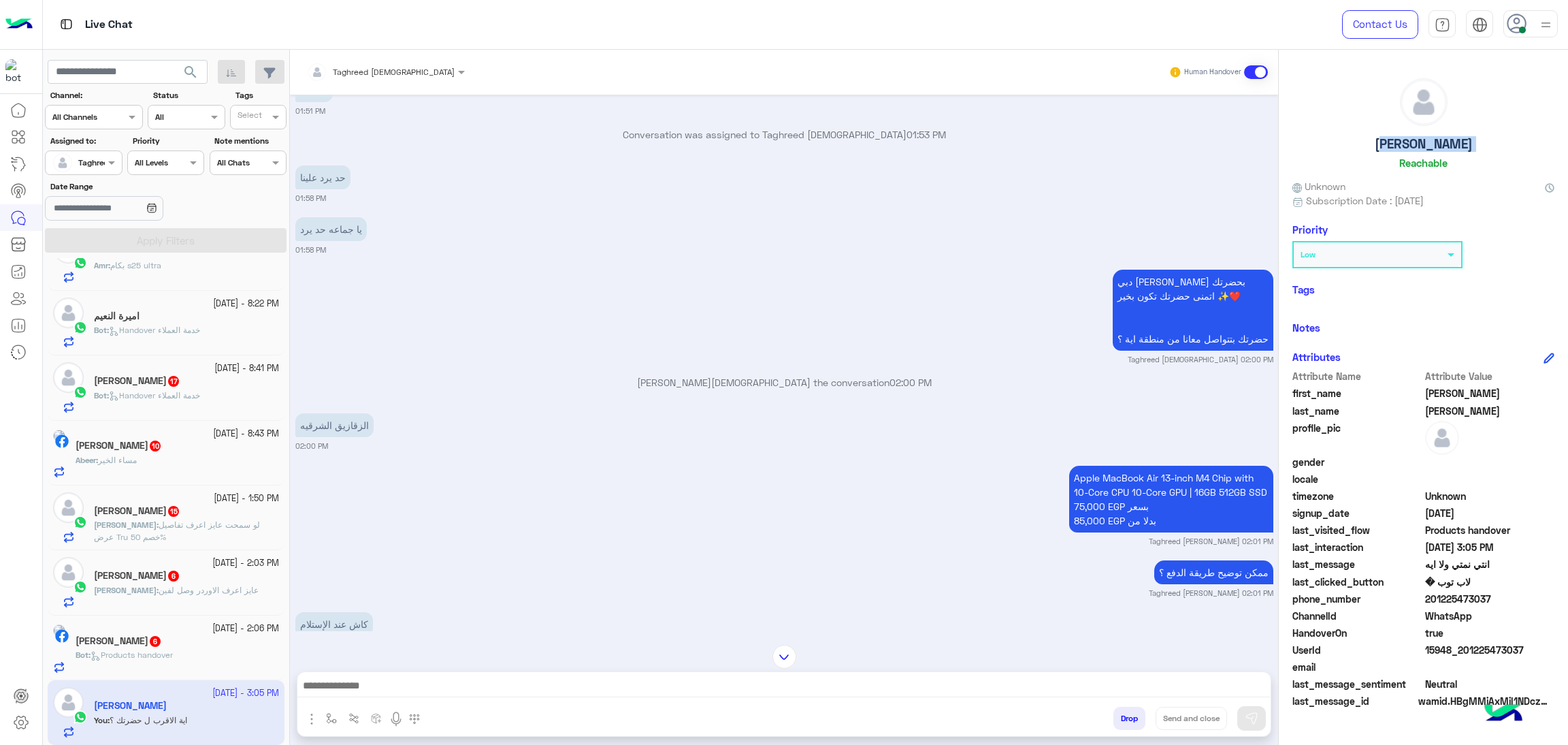
scroll to position [336, 0]
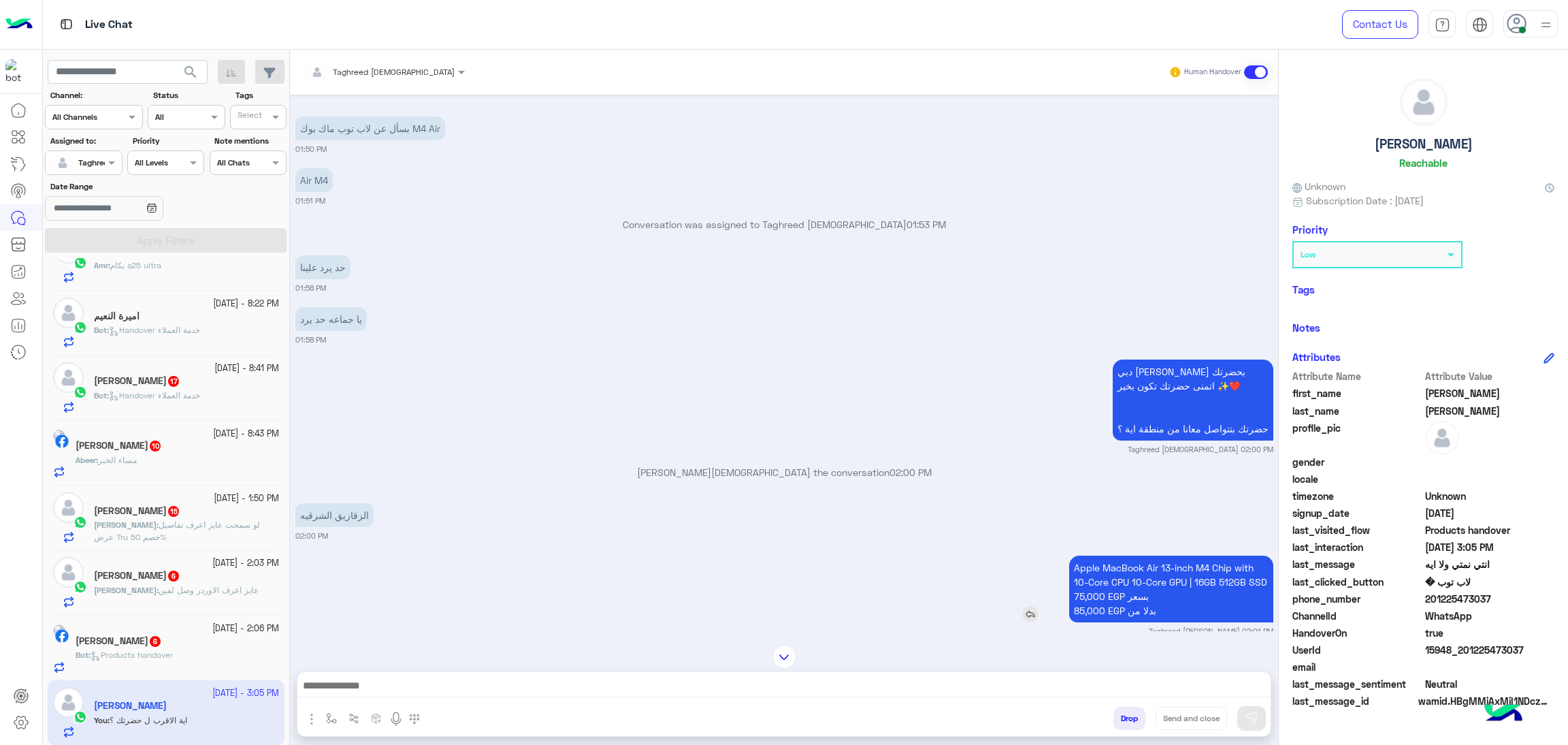
click at [1117, 586] on p "Apple MacBook Air 13-inch M4 Chip with 10-Core CPU 10-Core GPU | 16GB 512GB SSD…" at bounding box center [1171, 589] width 204 height 67
copy p "Apple MacBook Air 13-inch M4 Chip with 10-Core CPU 10-Core GPU | 16GB 512GB SSD"
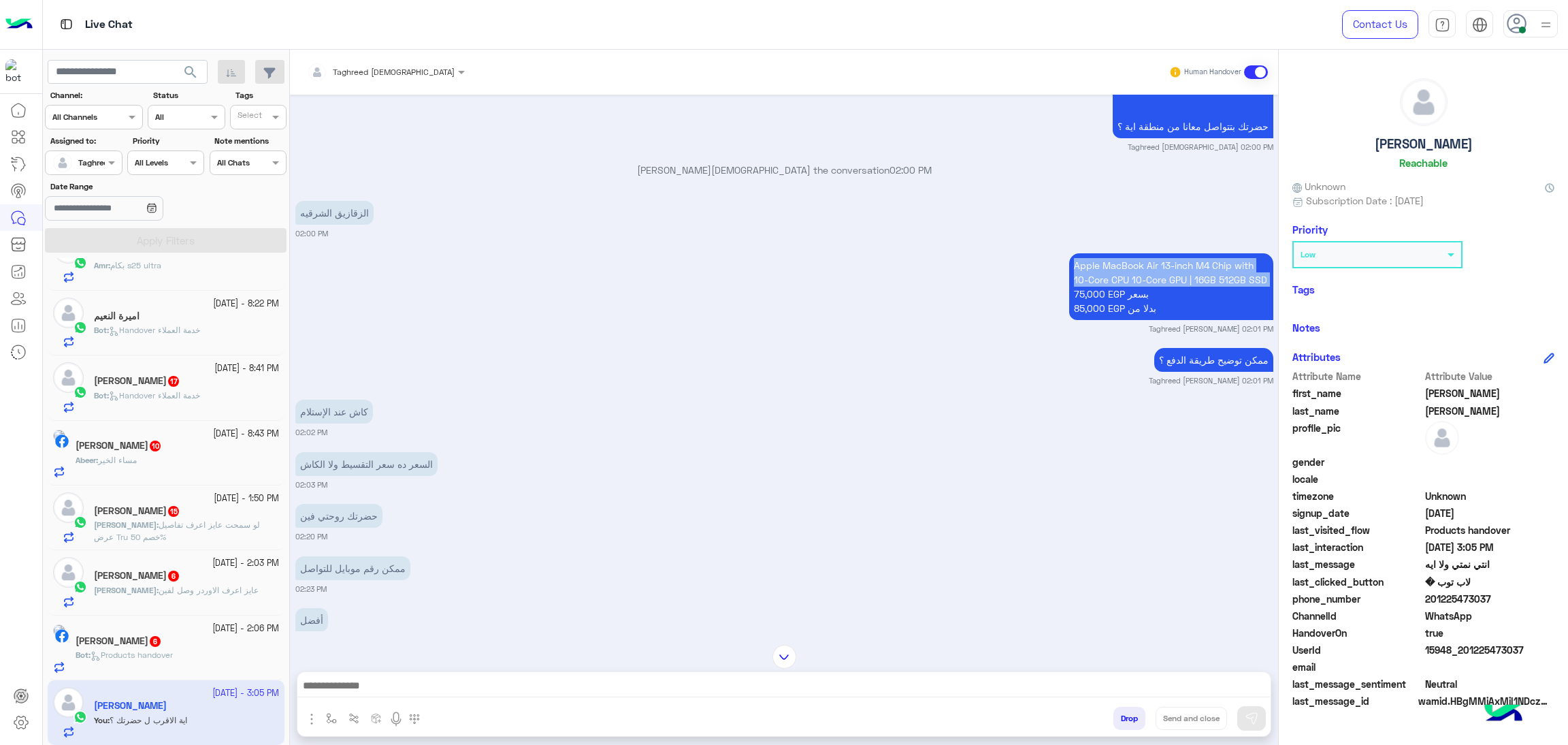
scroll to position [642, 0]
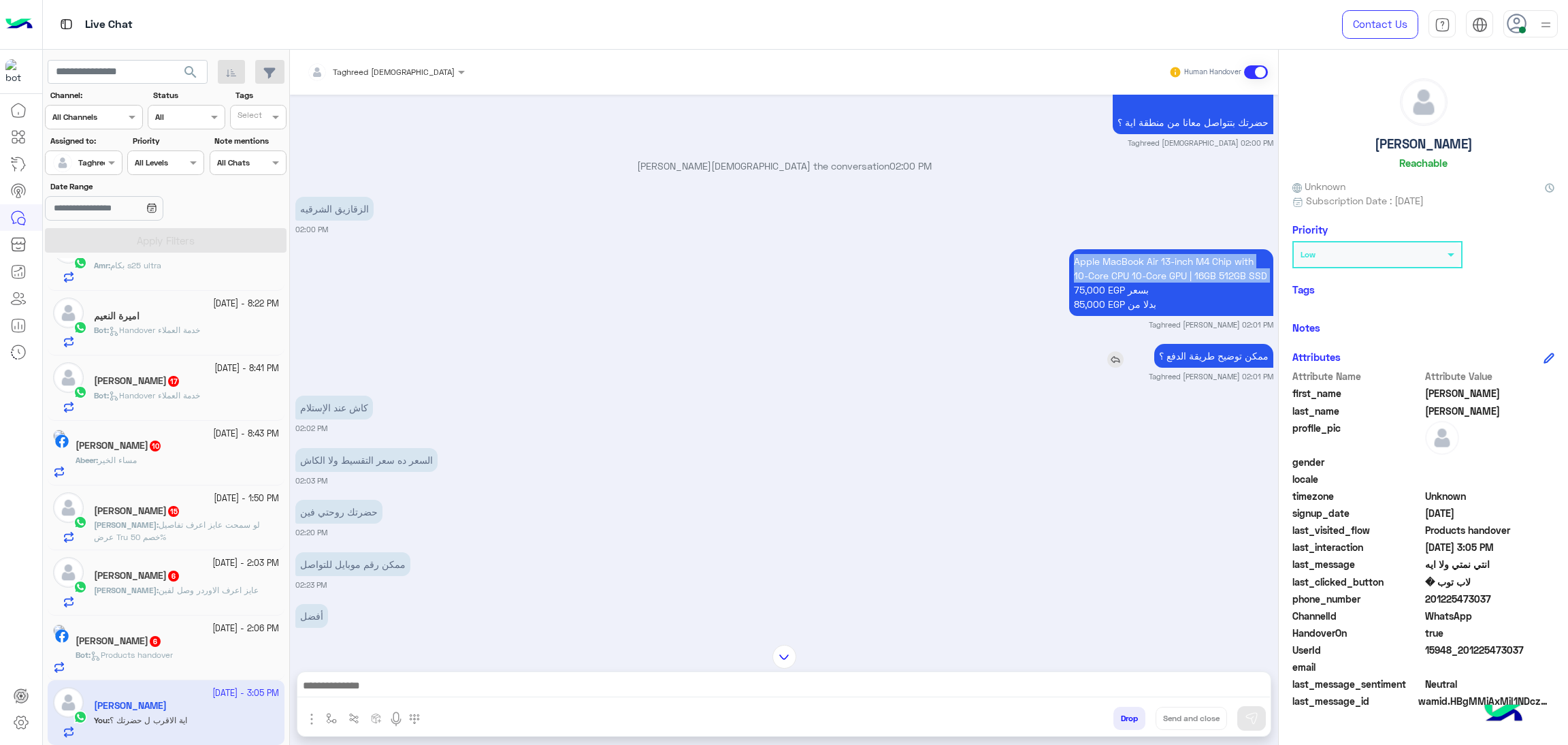
copy p "Apple MacBook Air 13-inch M4 Chip with 10-Core CPU 10-Core GPU | 16GB 512GB SSD"
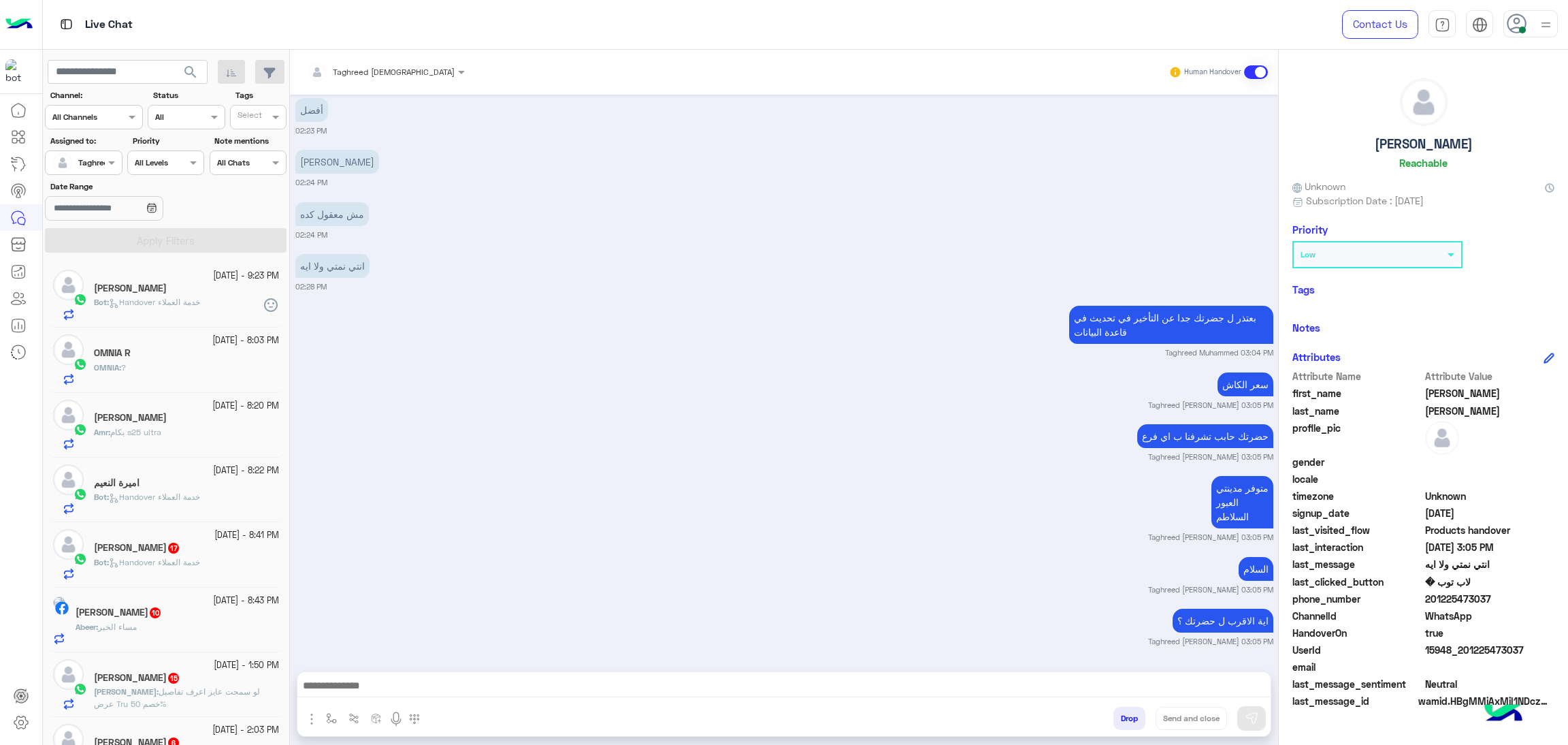
scroll to position [169, 0]
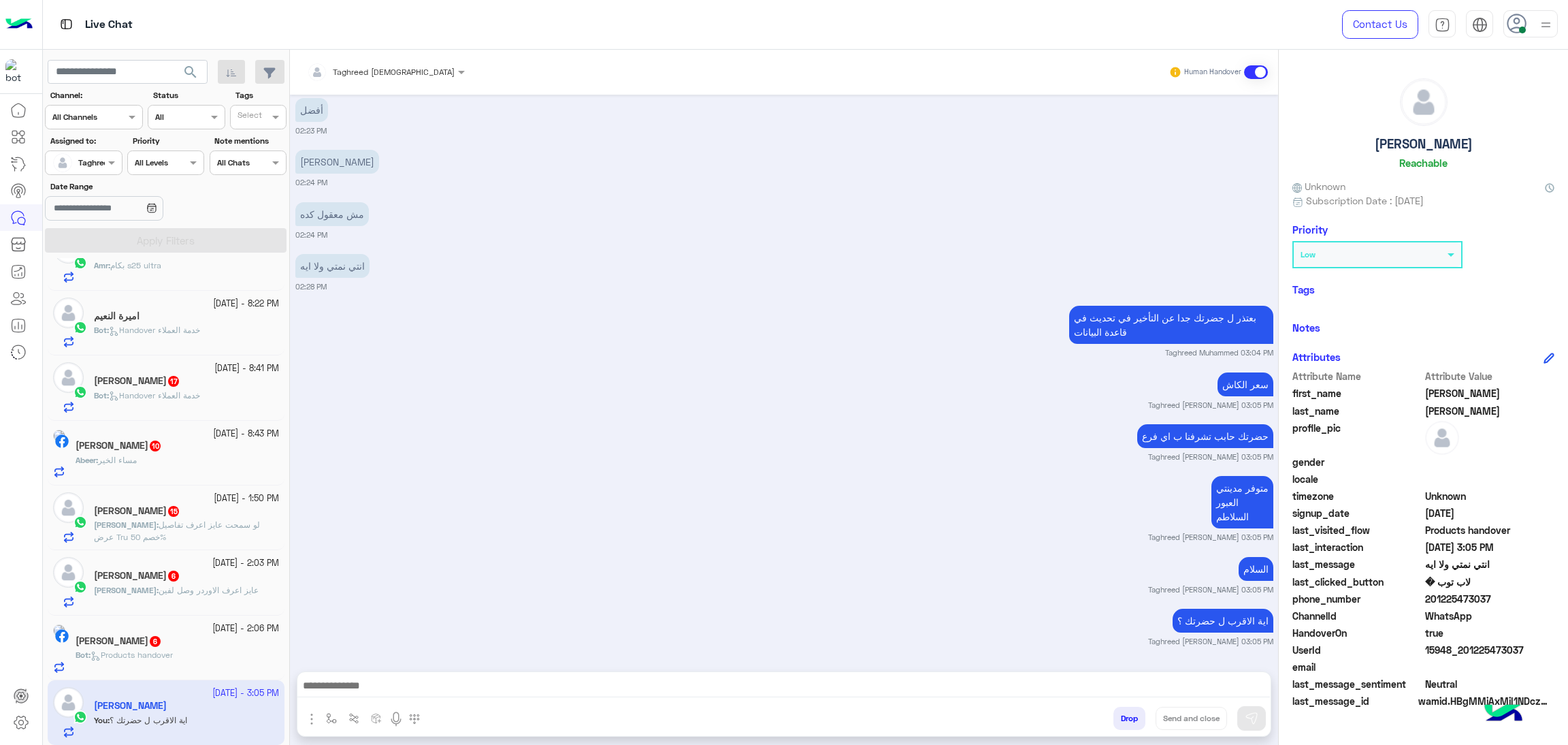
click at [128, 647] on div "[PERSON_NAME] 6" at bounding box center [177, 642] width 204 height 15
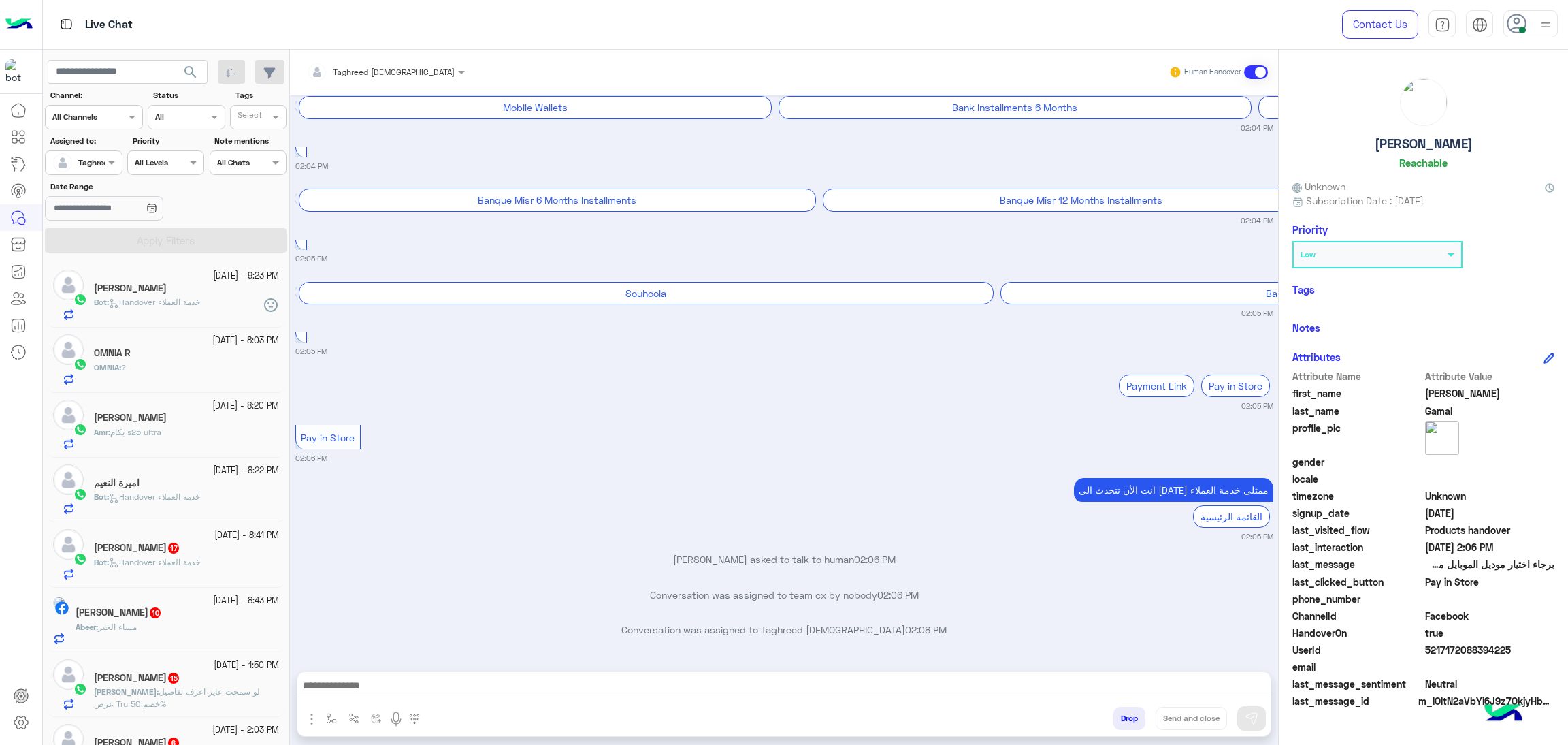
click at [119, 498] on icon at bounding box center [114, 498] width 10 height 10
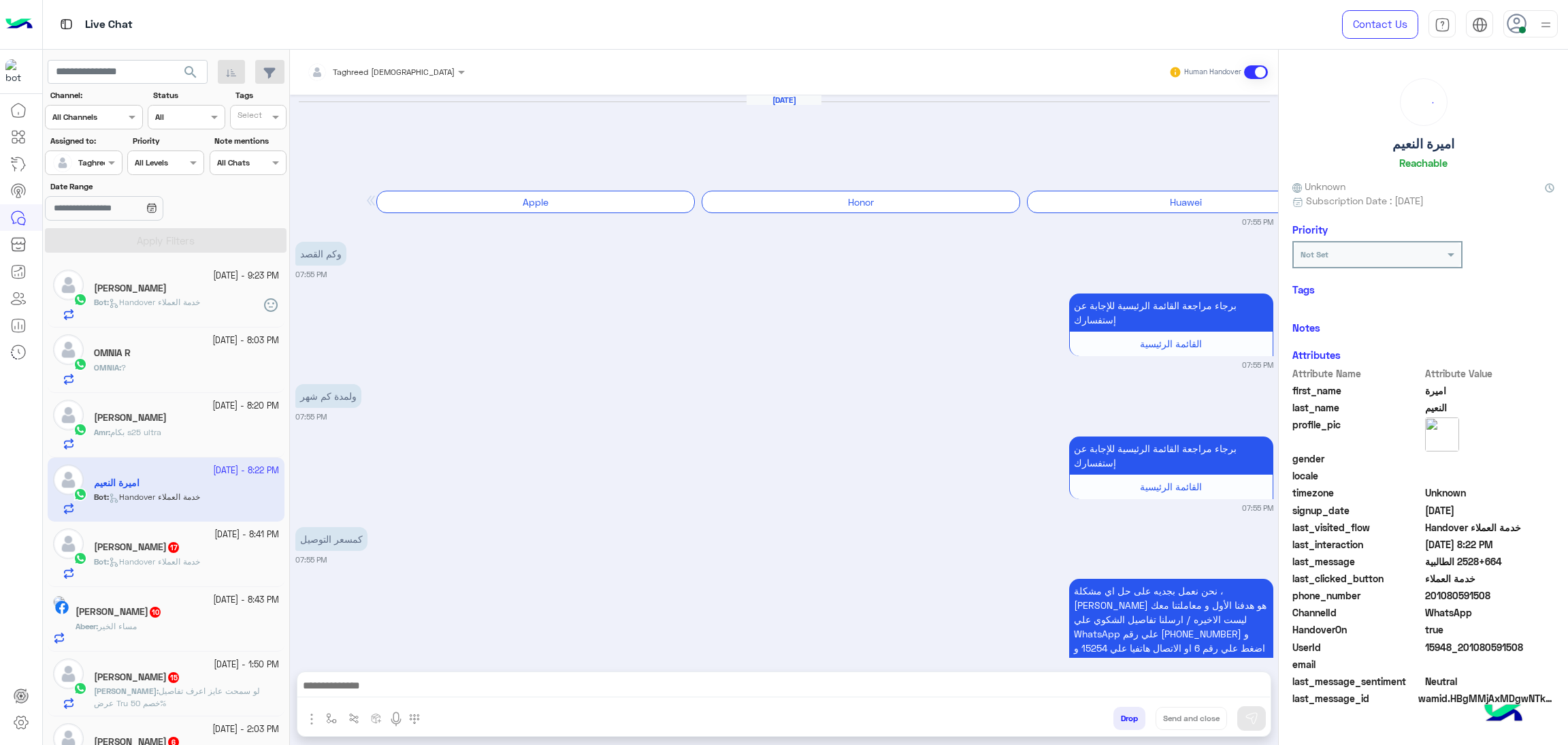
scroll to position [2337, 0]
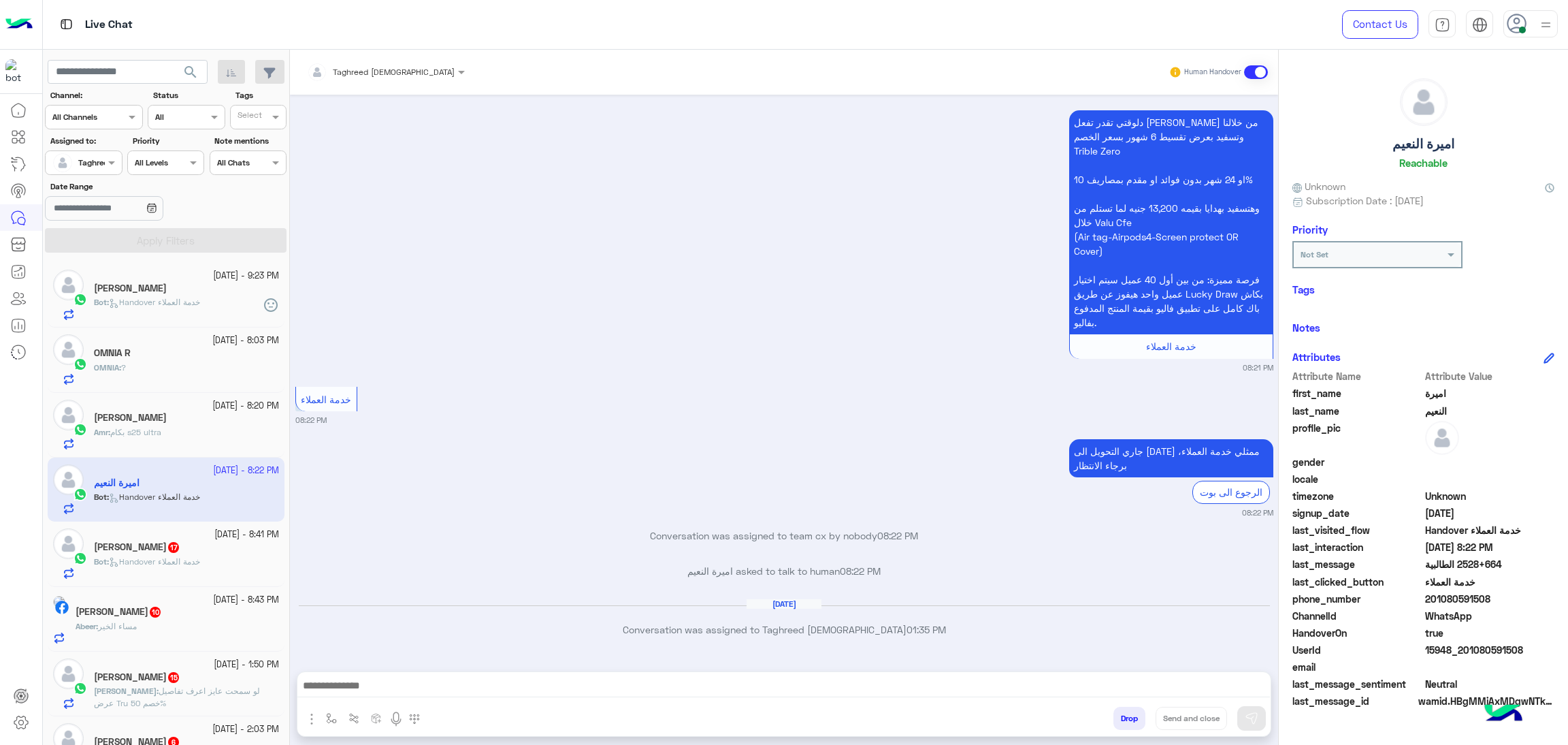
click at [156, 382] on div "OMNIA : ?" at bounding box center [186, 374] width 185 height 24
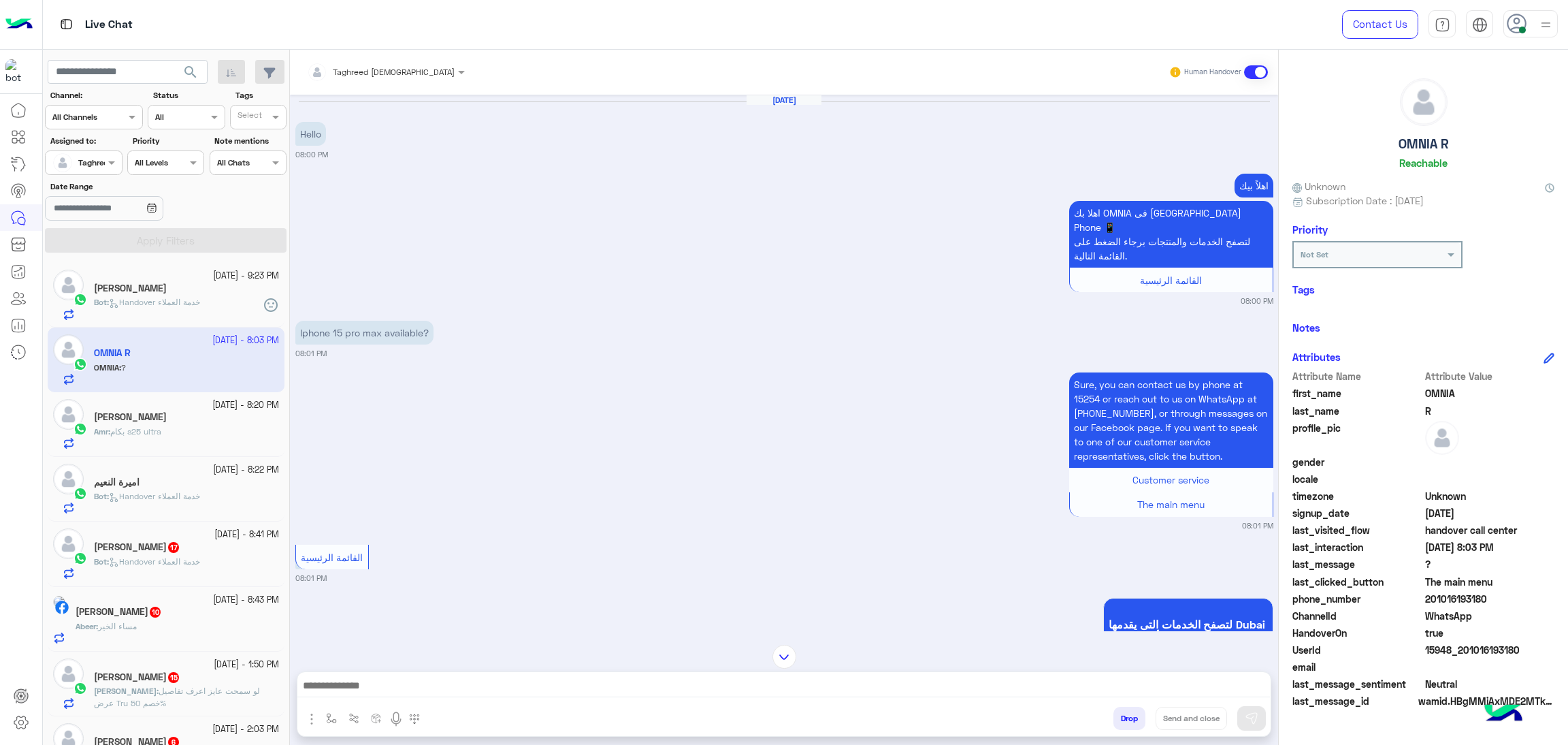
click at [167, 289] on h5 "[PERSON_NAME]" at bounding box center [130, 288] width 73 height 12
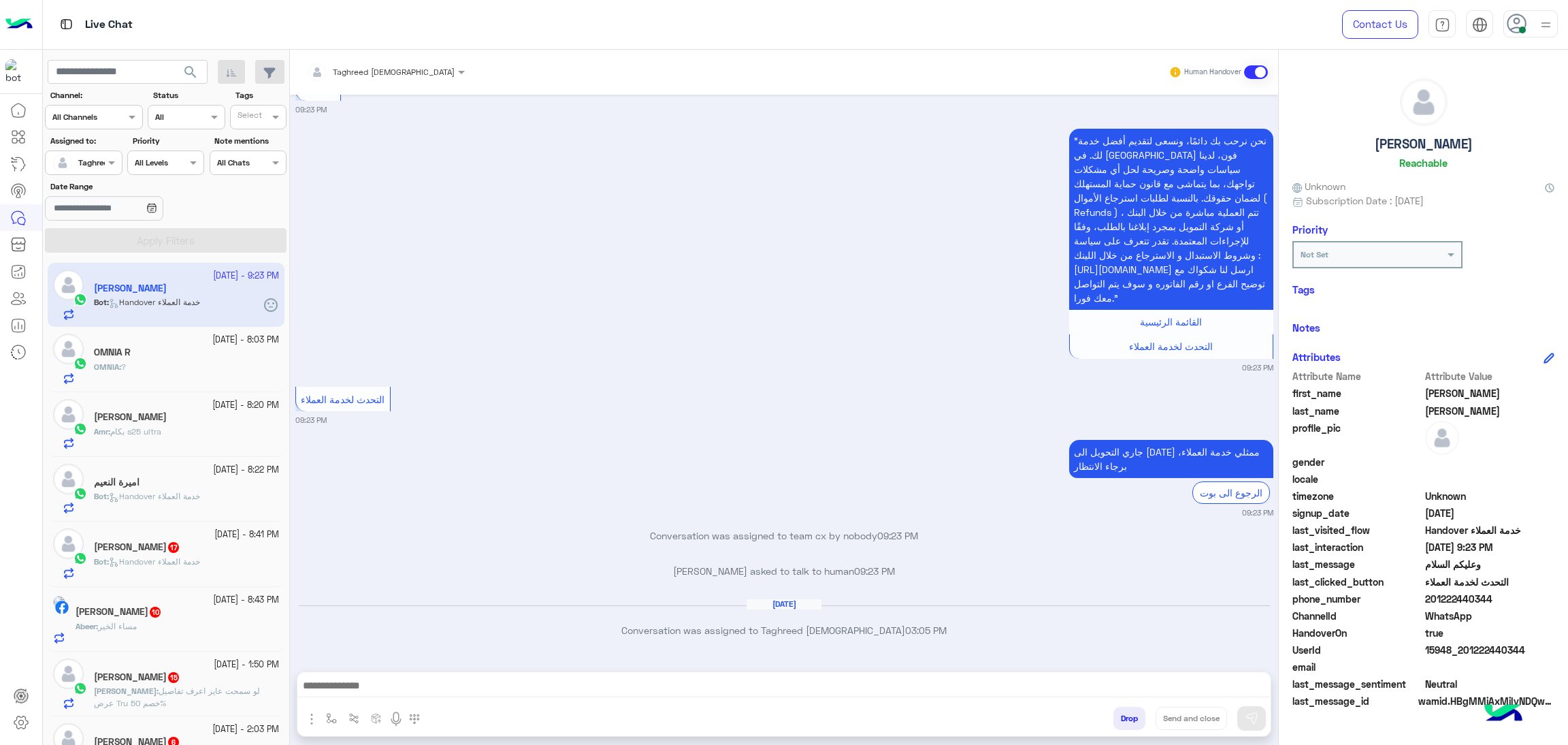
click at [161, 433] on span "بكام s25 ultra" at bounding box center [136, 431] width 51 height 10
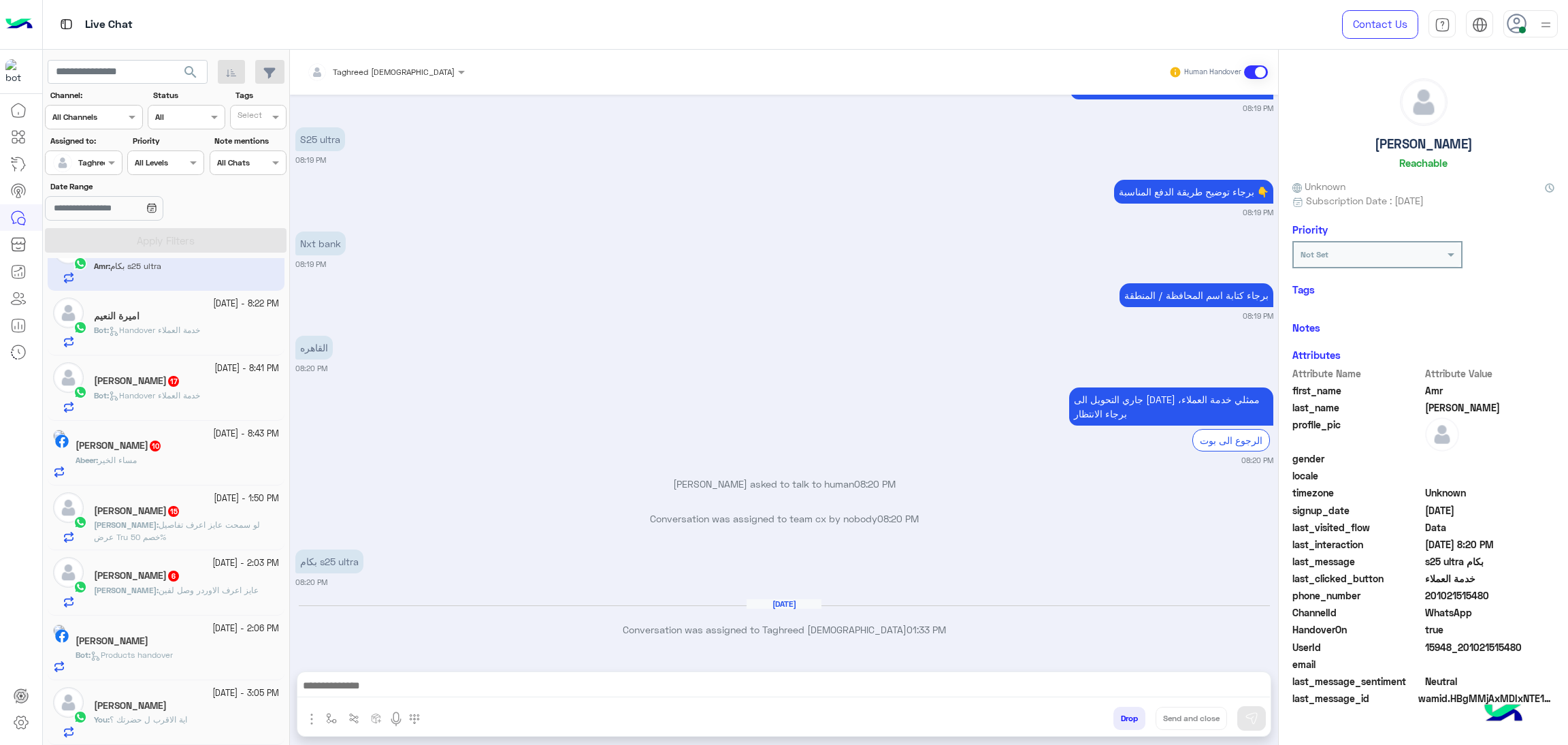
scroll to position [169, 0]
click at [200, 703] on div "[PERSON_NAME]" at bounding box center [186, 707] width 185 height 15
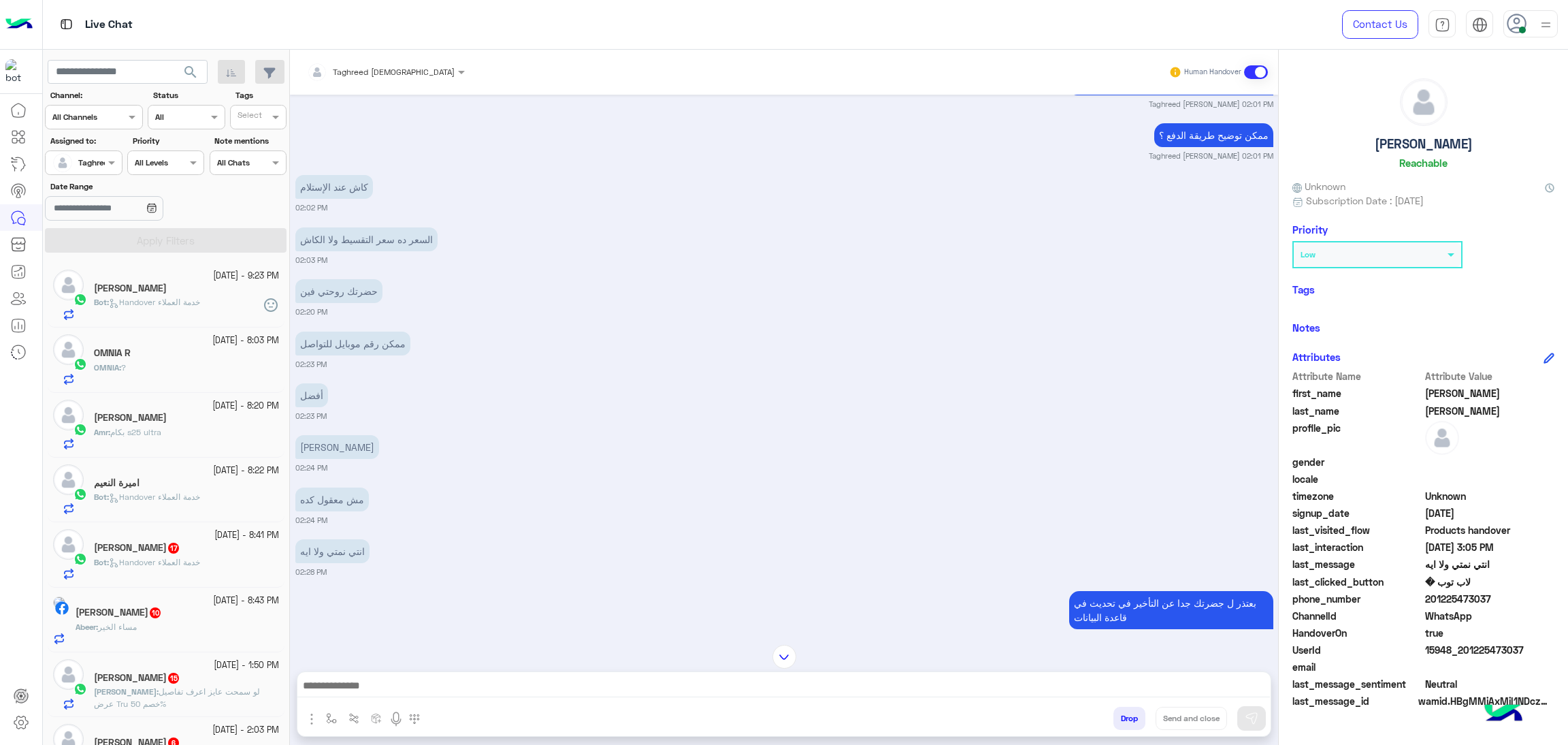
scroll to position [847, 0]
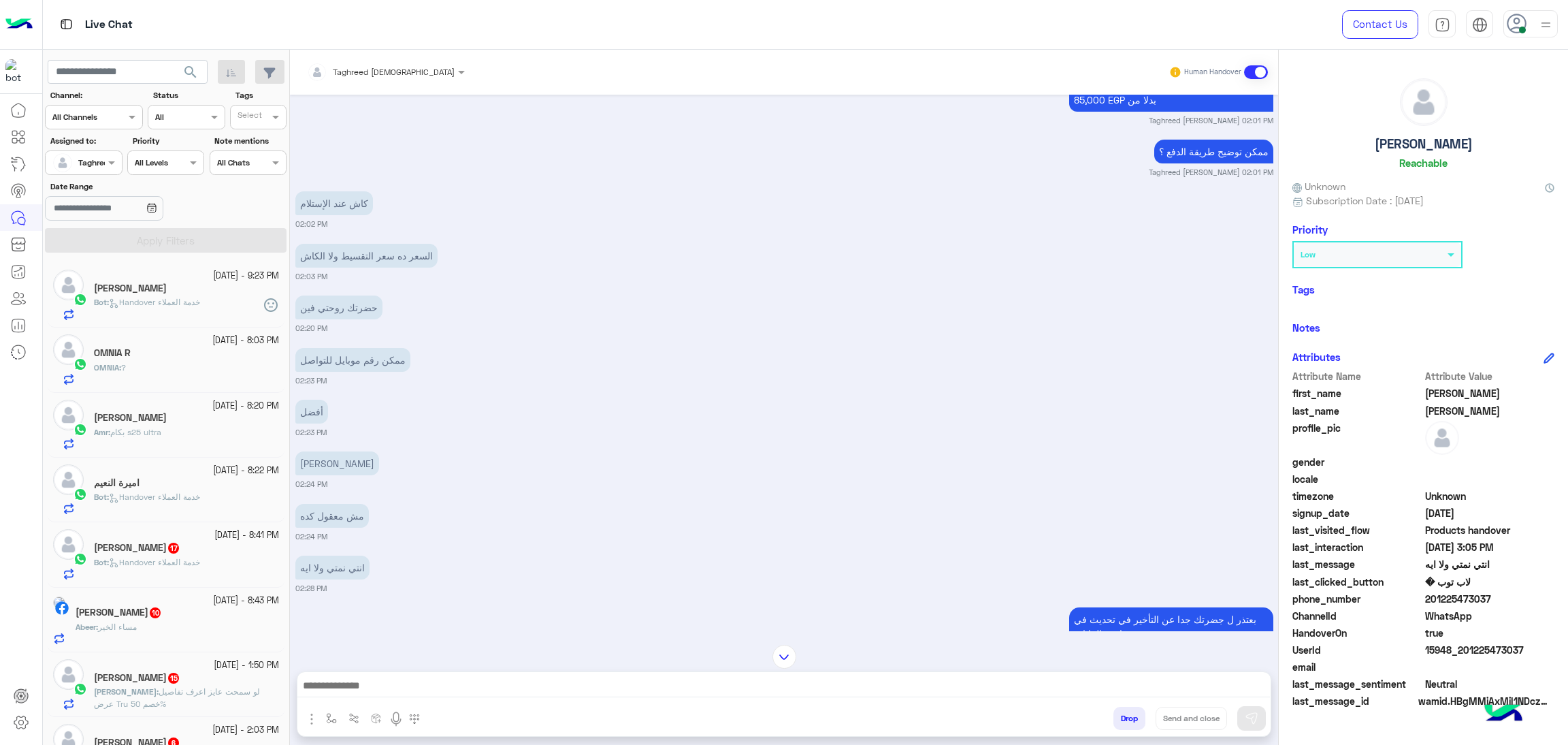
click at [964, 702] on div at bounding box center [784, 689] width 974 height 34
click at [952, 690] on textarea at bounding box center [784, 686] width 973 height 20
paste textarea "**********"
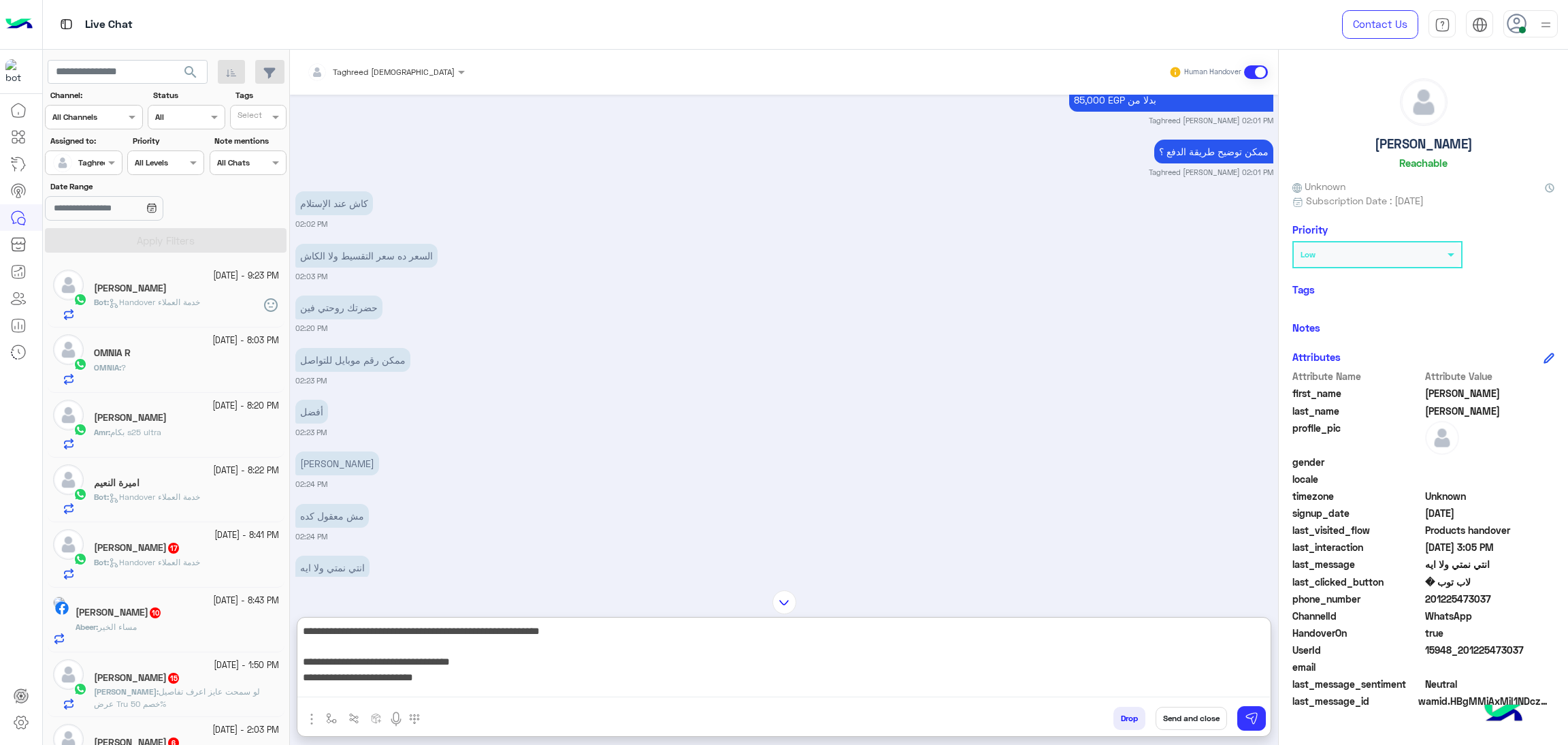
scroll to position [59, 0]
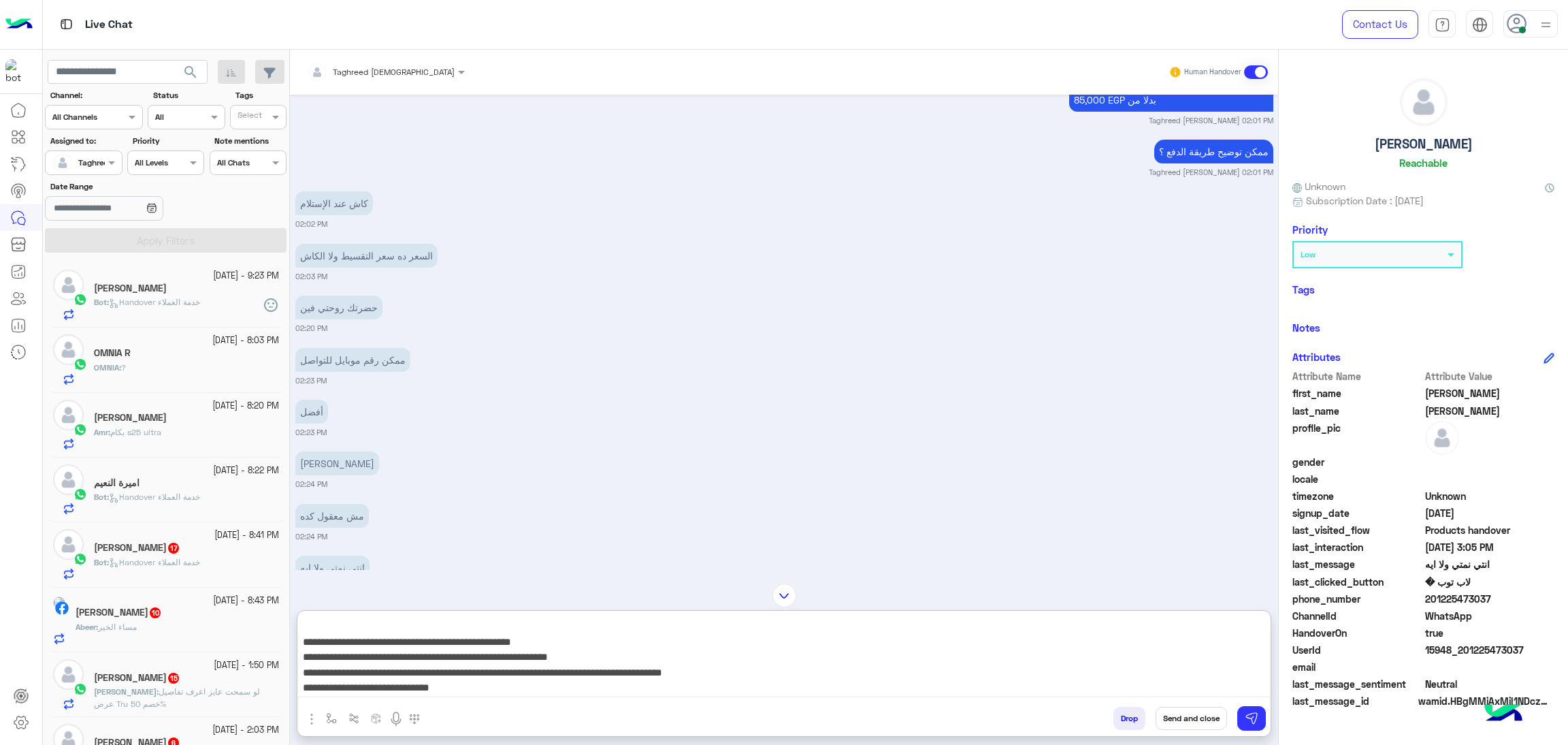
type textarea "**********"
click at [1187, 719] on button "Send and close" at bounding box center [1191, 718] width 71 height 23
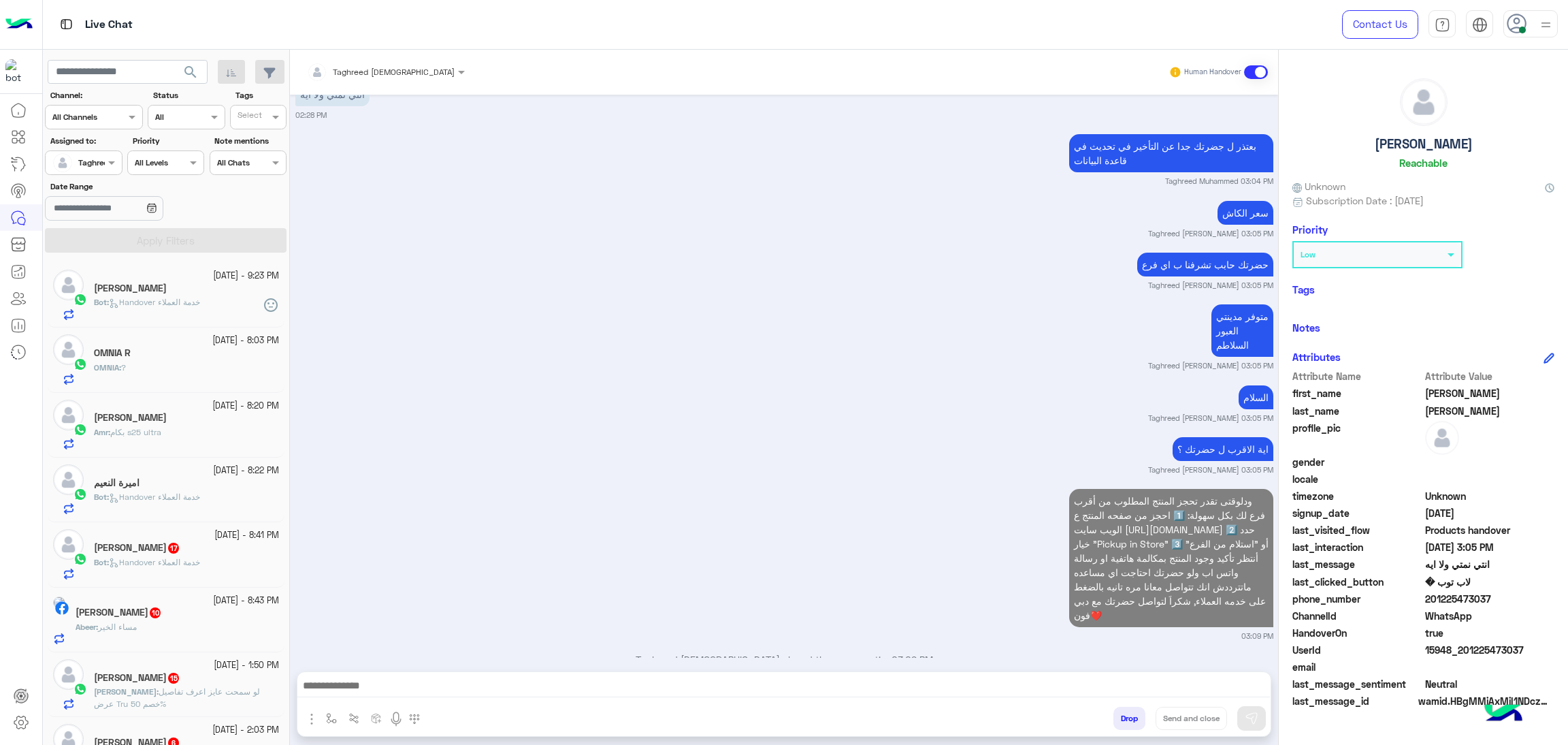
scroll to position [1355, 0]
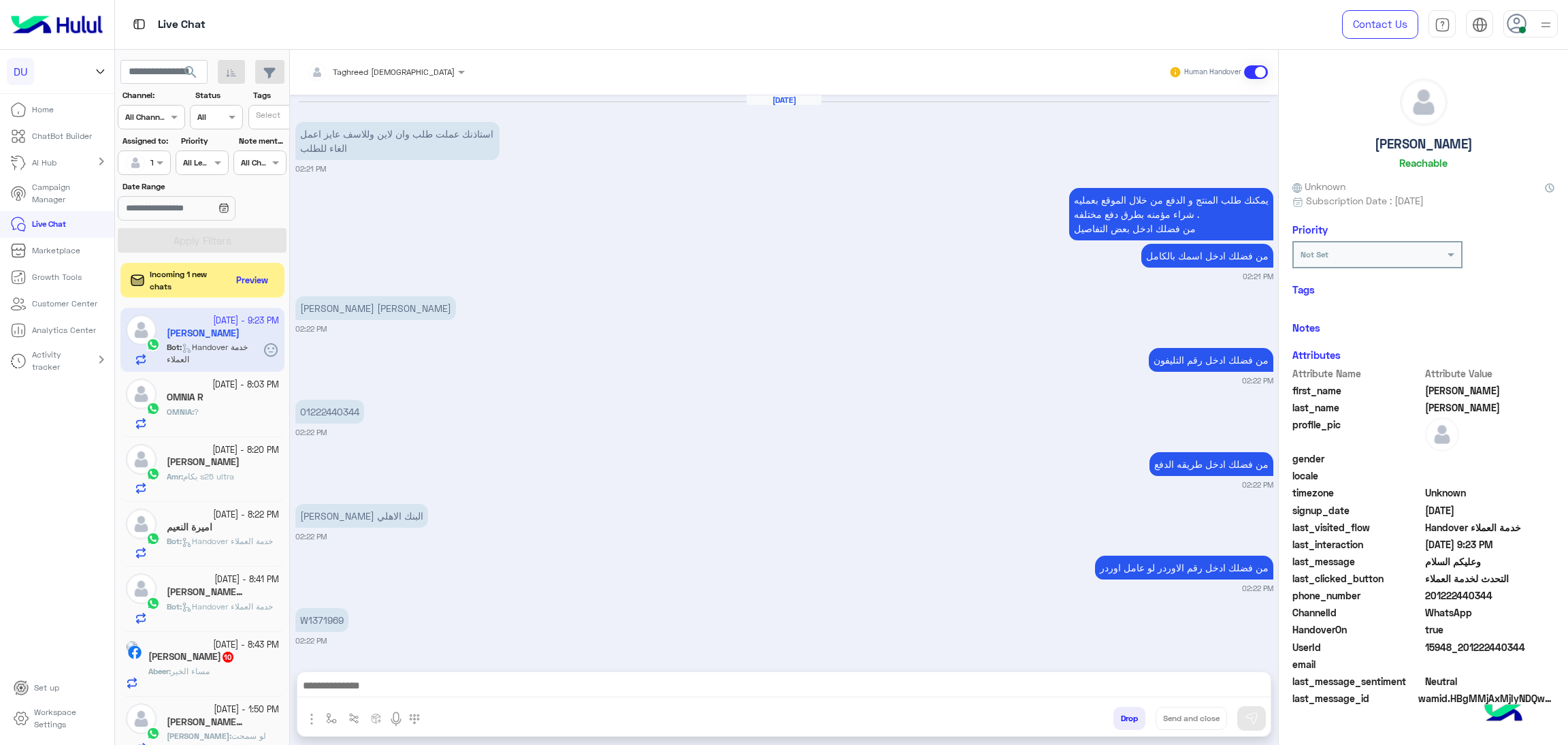
scroll to position [1613, 0]
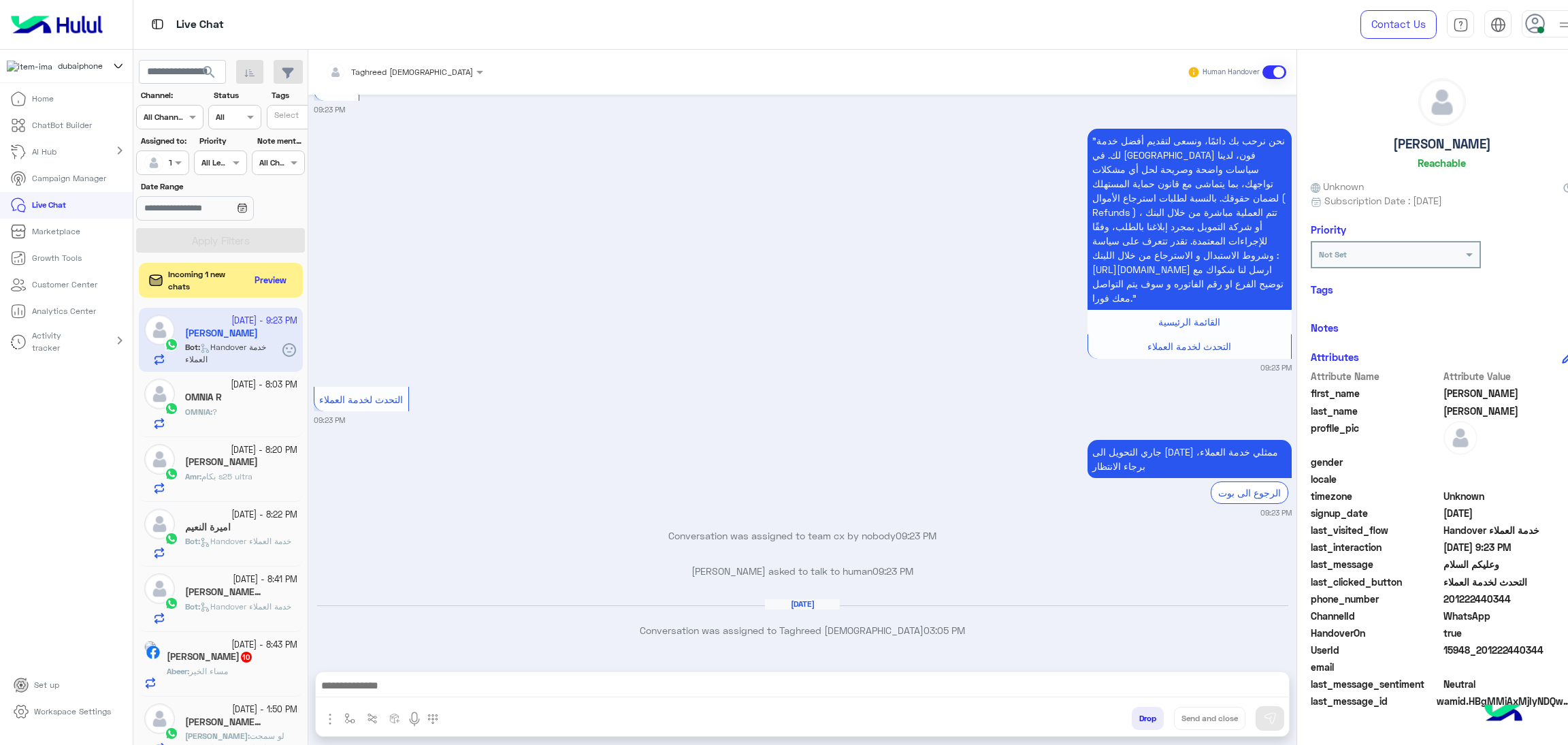
click at [1532, 16] on icon at bounding box center [1535, 24] width 20 height 20
click at [1424, 137] on span "Break" at bounding box center [1435, 134] width 26 height 15
